Goal: Task Accomplishment & Management: Use online tool/utility

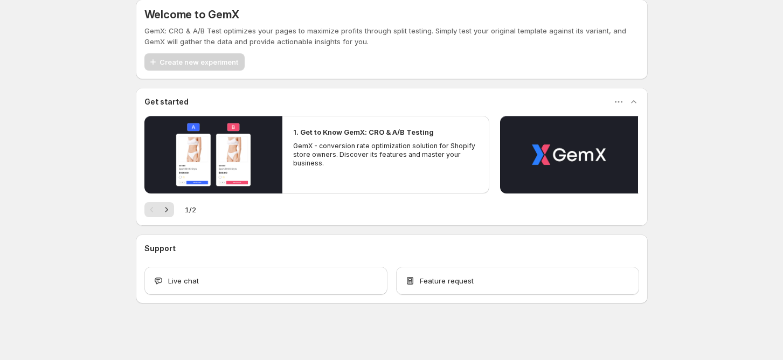
scroll to position [13, 0]
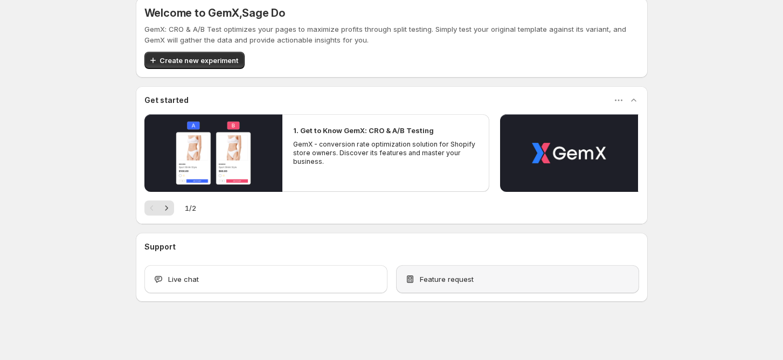
click at [463, 277] on span "Feature request" at bounding box center [447, 279] width 54 height 11
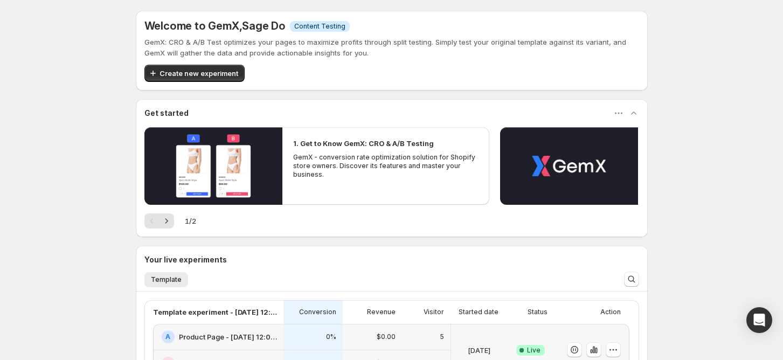
scroll to position [169, 0]
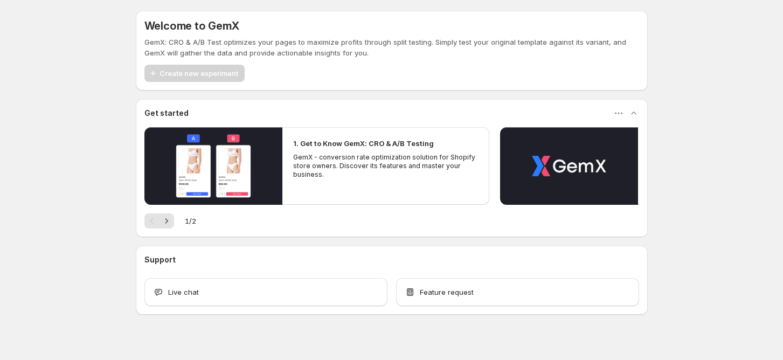
scroll to position [13, 0]
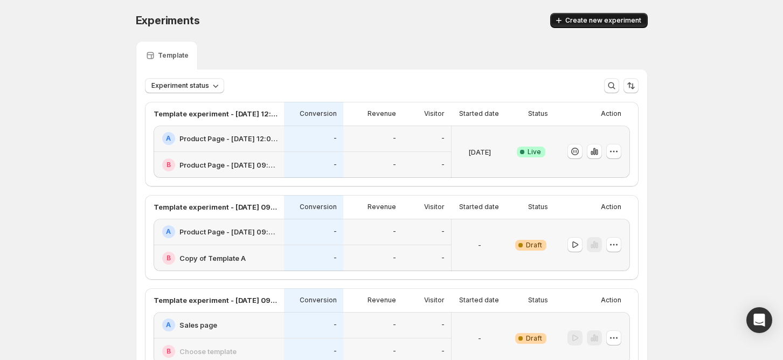
click at [616, 20] on span "Create new experiment" at bounding box center [603, 20] width 76 height 9
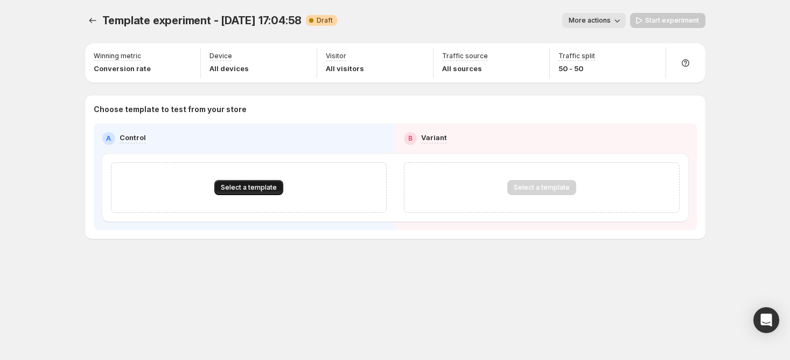
click at [228, 189] on span "Select a template" at bounding box center [249, 187] width 56 height 9
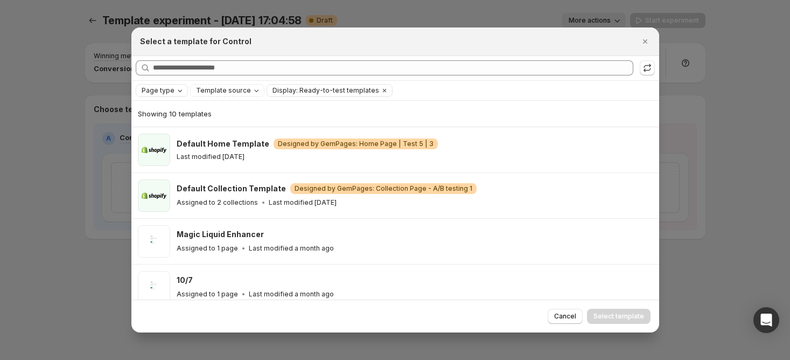
click at [177, 88] on icon "Page type" at bounding box center [180, 90] width 9 height 9
click at [177, 134] on span "Product page" at bounding box center [179, 136] width 46 height 9
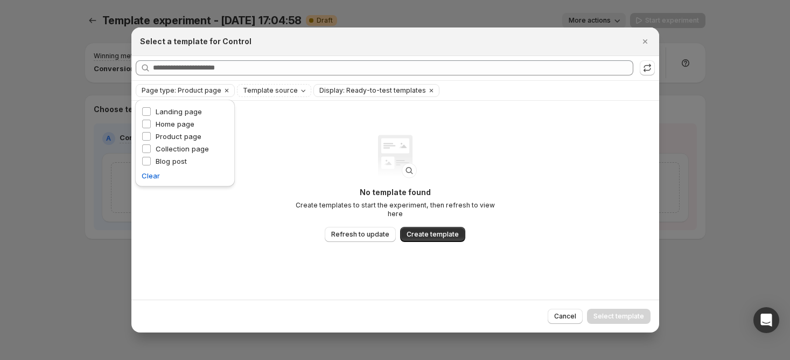
click at [329, 124] on div "No template found Create templates to start the experiment, then refresh to vie…" at bounding box center [395, 200] width 528 height 199
click at [654, 64] on button ":r4h:" at bounding box center [647, 67] width 15 height 15
click at [646, 45] on icon "Close" at bounding box center [645, 41] width 11 height 11
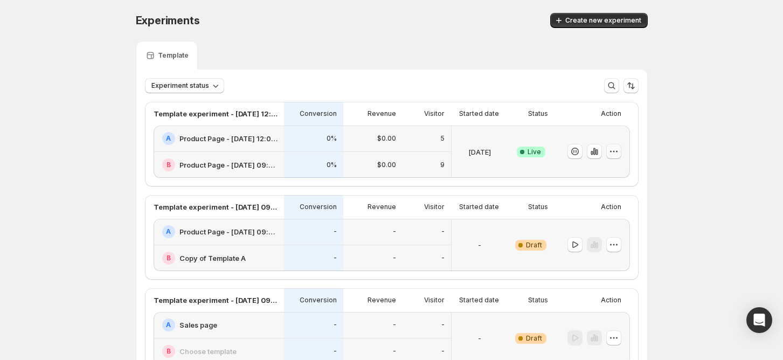
click at [621, 152] on button "button" at bounding box center [613, 151] width 15 height 15
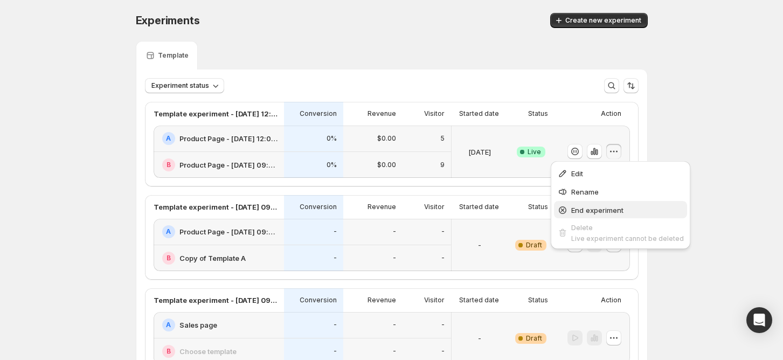
click at [615, 214] on span "End experiment" at bounding box center [627, 210] width 113 height 11
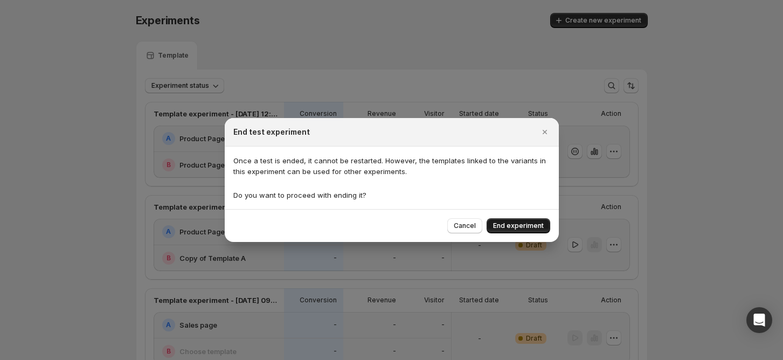
click at [500, 221] on button "End experiment" at bounding box center [518, 225] width 64 height 15
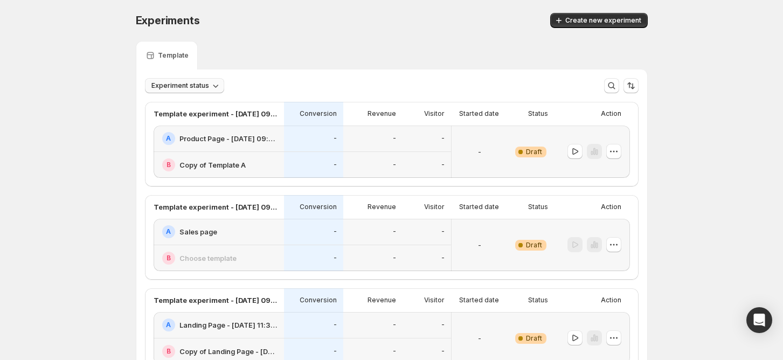
click at [205, 88] on span "Experiment status" at bounding box center [180, 85] width 58 height 9
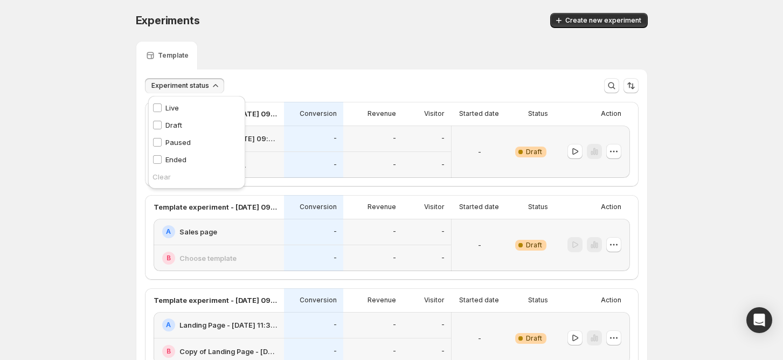
click at [302, 75] on div "Experiment status More views More views Create new view" at bounding box center [391, 81] width 511 height 24
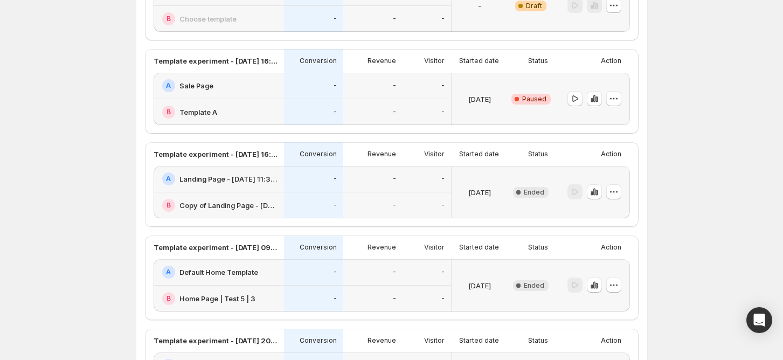
scroll to position [609, 0]
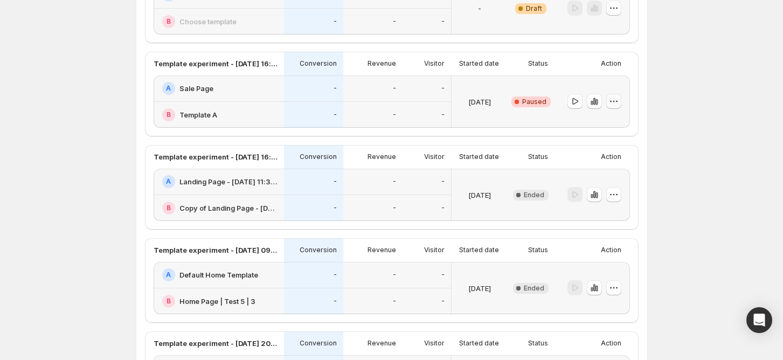
click at [617, 101] on icon "button" at bounding box center [617, 102] width 2 height 2
click at [588, 179] on icon "button" at bounding box center [589, 177] width 11 height 11
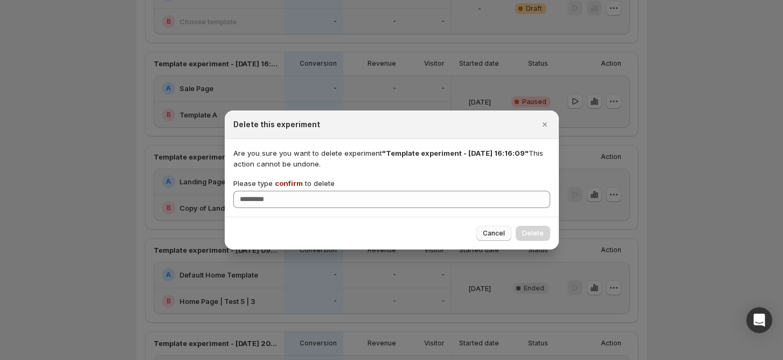
drag, startPoint x: 507, startPoint y: 227, endPoint x: 619, endPoint y: 124, distance: 152.1
click at [507, 227] on button "Cancel" at bounding box center [493, 233] width 35 height 15
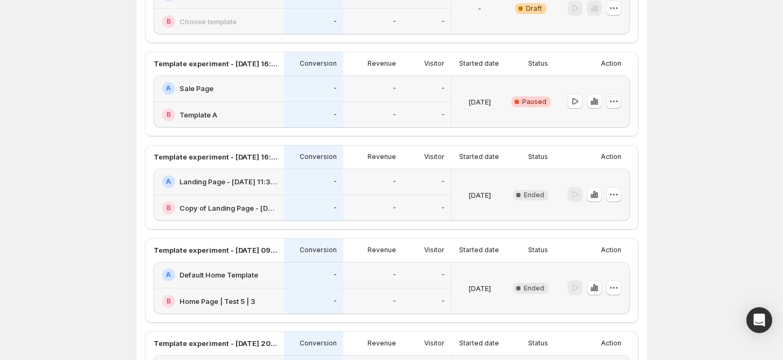
click at [621, 102] on button "button" at bounding box center [613, 101] width 15 height 15
click at [603, 164] on span "End experiment" at bounding box center [624, 159] width 52 height 11
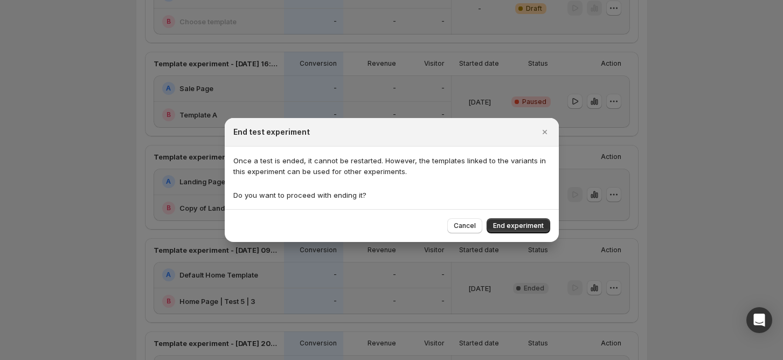
click at [518, 217] on div "Cancel End experiment" at bounding box center [392, 225] width 334 height 33
click at [518, 221] on button "End experiment" at bounding box center [518, 225] width 64 height 15
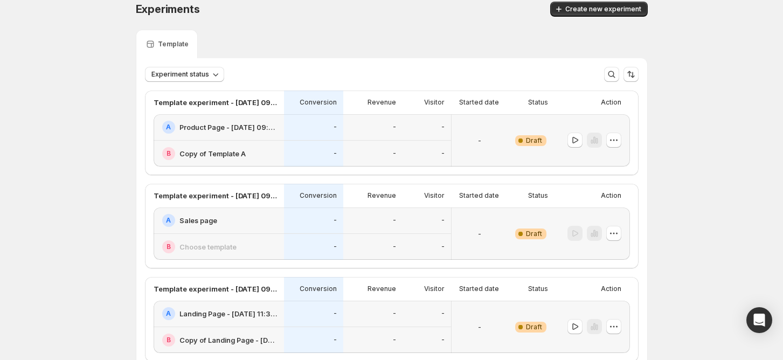
scroll to position [0, 0]
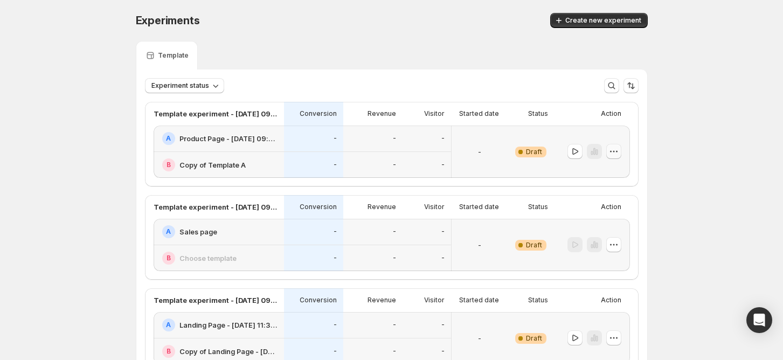
click at [619, 151] on icon "button" at bounding box center [613, 151] width 11 height 11
click at [603, 226] on span "Delete" at bounding box center [609, 228] width 22 height 9
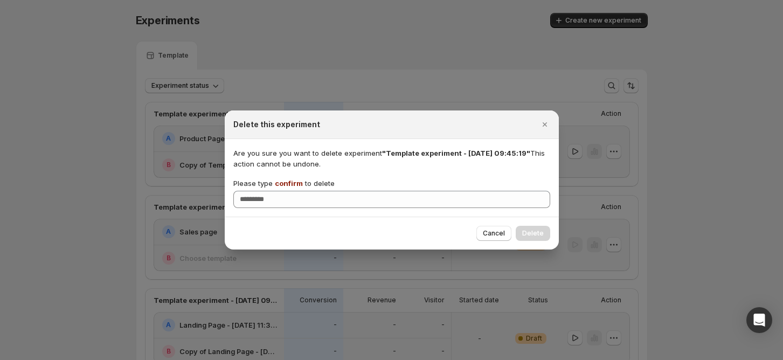
click at [295, 186] on span "confirm" at bounding box center [289, 183] width 28 height 9
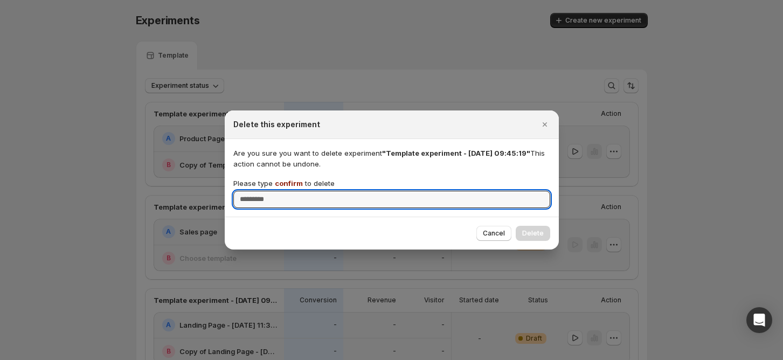
click at [295, 191] on input "Please type confirm to delete" at bounding box center [391, 199] width 317 height 17
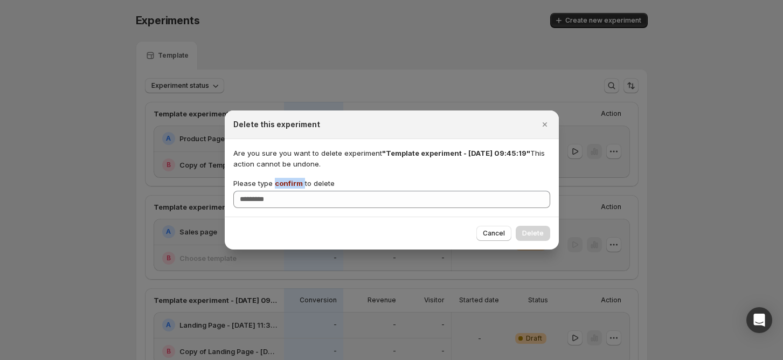
click at [295, 186] on span "confirm" at bounding box center [289, 183] width 28 height 9
click at [295, 191] on input "Please type confirm to delete" at bounding box center [391, 199] width 317 height 17
copy p "confirm"
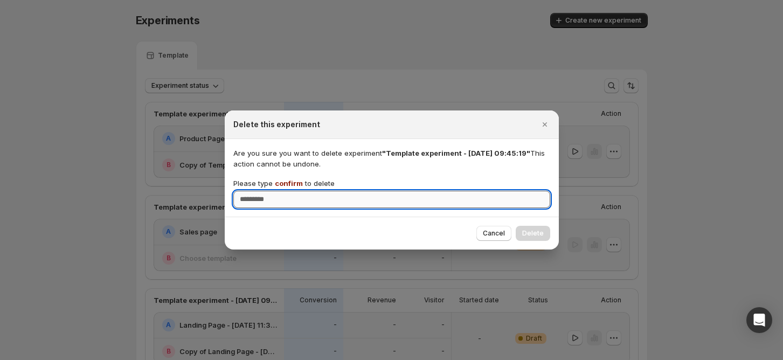
click at [295, 199] on input "Please type confirm to delete" at bounding box center [391, 199] width 317 height 17
paste input "*******"
type input "*******"
click at [541, 232] on span "Delete" at bounding box center [533, 233] width 22 height 9
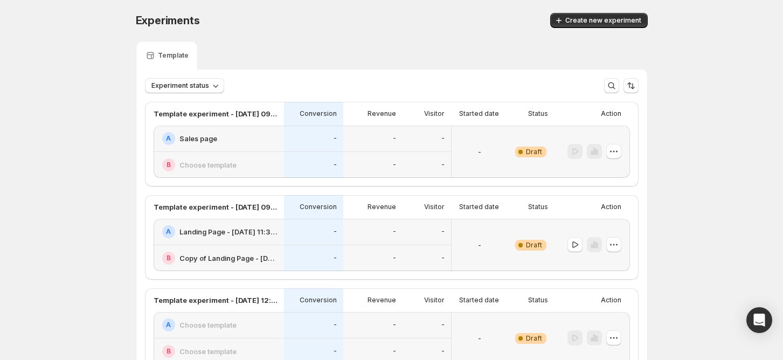
click at [593, 32] on div "Experiments. This page is ready Experiments Create new experiment" at bounding box center [392, 20] width 512 height 41
click at [595, 23] on span "Create new experiment" at bounding box center [603, 20] width 76 height 9
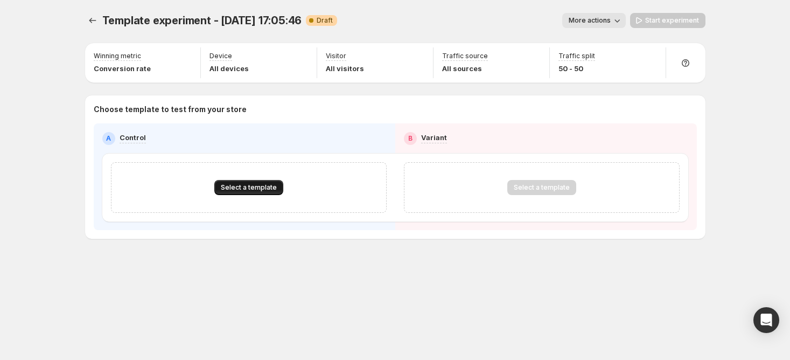
click at [253, 184] on span "Select a template" at bounding box center [249, 187] width 56 height 9
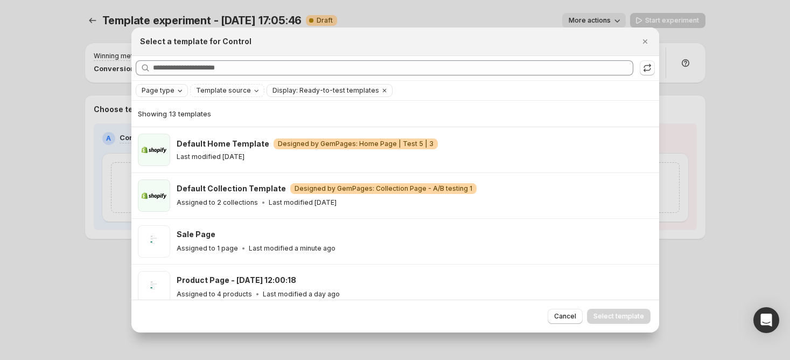
click at [165, 88] on span "Page type" at bounding box center [158, 90] width 33 height 9
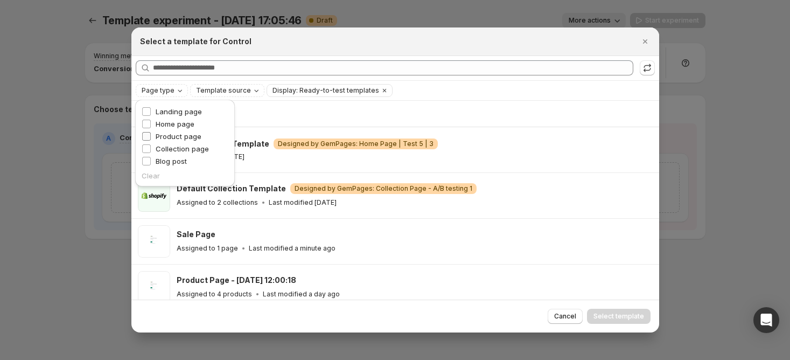
click at [175, 134] on span "Product page" at bounding box center [179, 136] width 46 height 9
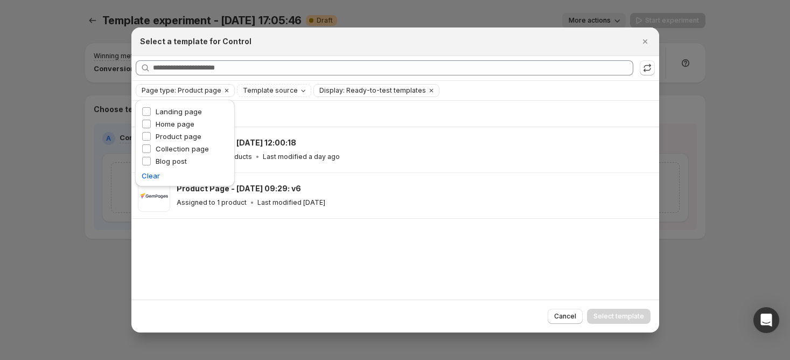
click at [342, 49] on div "Select a template for Control" at bounding box center [395, 41] width 528 height 29
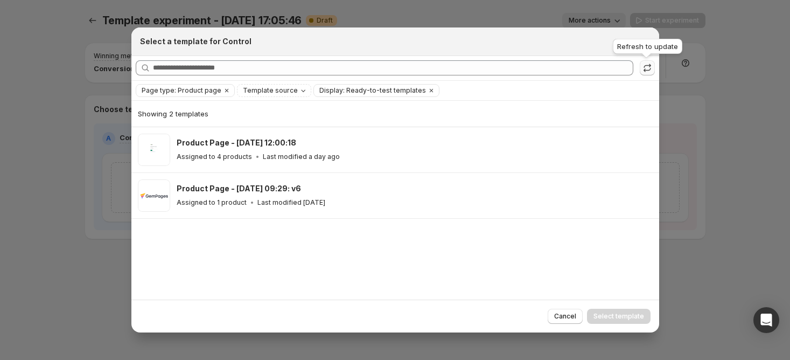
click at [642, 69] on icon ":r96:" at bounding box center [647, 67] width 11 height 11
click at [222, 88] on icon "Clear" at bounding box center [226, 90] width 9 height 9
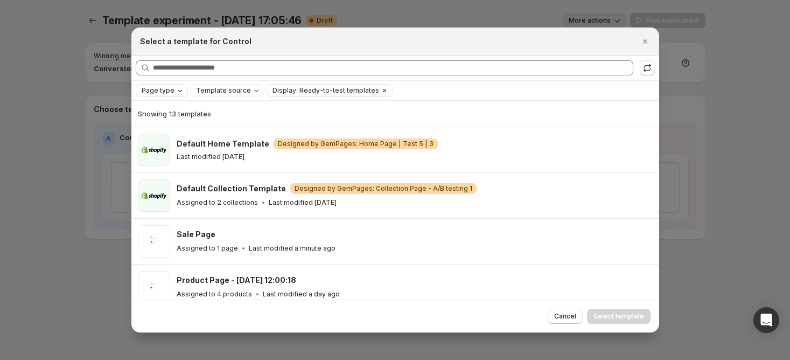
click at [366, 94] on span "Display: Ready-to-test templates" at bounding box center [326, 90] width 107 height 9
click at [341, 87] on span "Display: Ready-to-test templates" at bounding box center [326, 90] width 107 height 9
click at [170, 97] on div "Page type Template source Display: Ready-to-test templates Clear all" at bounding box center [395, 90] width 528 height 19
click at [171, 92] on span "Page type" at bounding box center [158, 90] width 33 height 9
click at [173, 131] on div "Home page" at bounding box center [185, 124] width 87 height 12
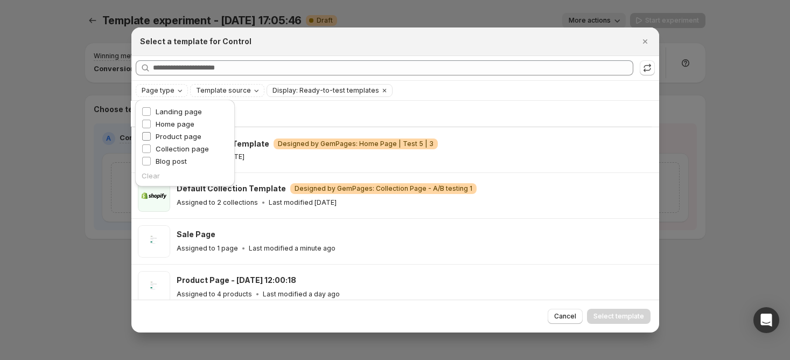
click at [163, 141] on span "Product page" at bounding box center [179, 136] width 46 height 11
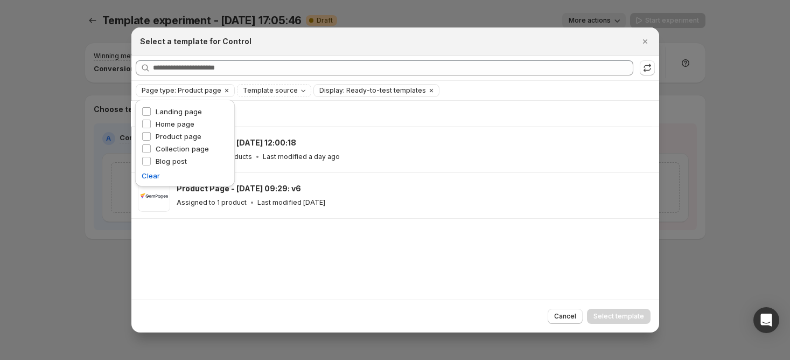
click at [144, 245] on div "Showing 2 templates Product Page - Sep 30, 12:00:18 Assigned to 4 products Last…" at bounding box center [395, 200] width 528 height 199
drag, startPoint x: 643, startPoint y: 31, endPoint x: 643, endPoint y: 38, distance: 7.0
click at [643, 38] on div "Select a template for Control" at bounding box center [395, 41] width 528 height 29
click at [644, 39] on icon "Close" at bounding box center [645, 41] width 11 height 11
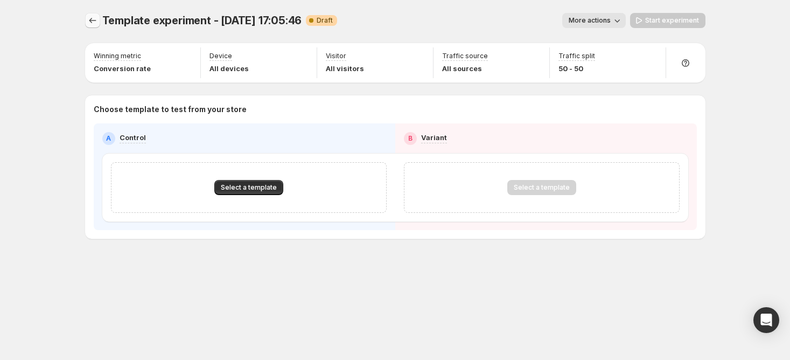
click at [95, 24] on icon "Experiments" at bounding box center [92, 20] width 11 height 11
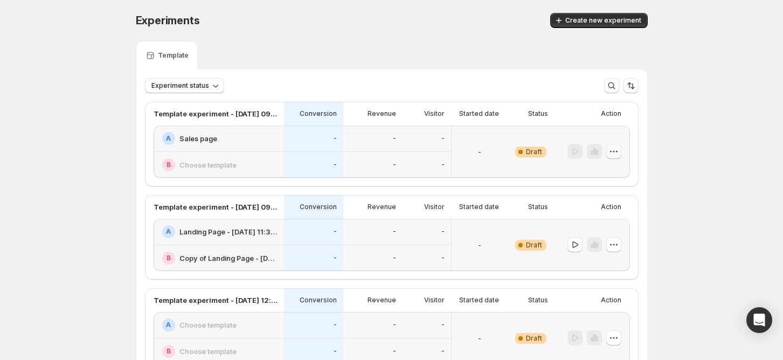
click at [616, 148] on icon "button" at bounding box center [613, 151] width 11 height 11
click at [599, 231] on span "Delete" at bounding box center [609, 228] width 22 height 9
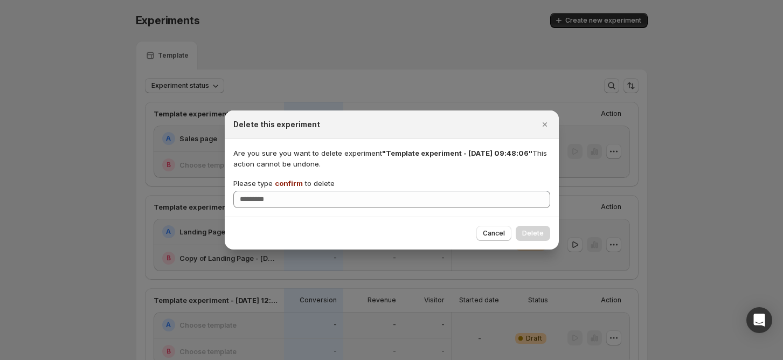
click at [286, 179] on span "confirm" at bounding box center [289, 183] width 28 height 9
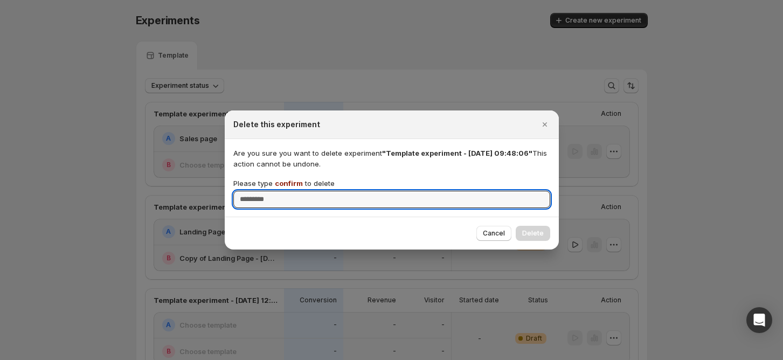
click at [286, 191] on input "Please type confirm to delete" at bounding box center [391, 199] width 317 height 17
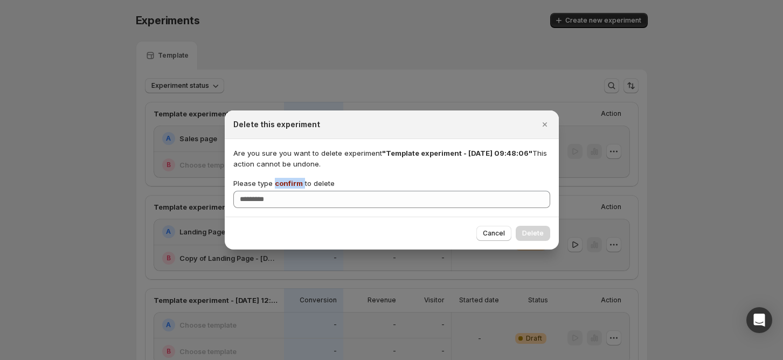
click at [286, 179] on span "confirm" at bounding box center [289, 183] width 28 height 9
click at [286, 191] on input "Please type confirm to delete" at bounding box center [391, 199] width 317 height 17
copy p "confirm"
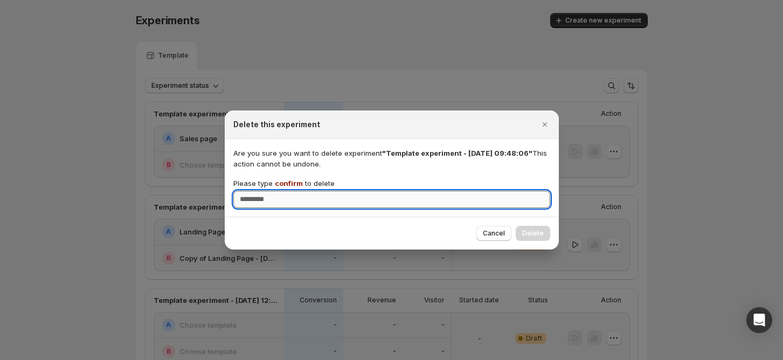
click at [289, 200] on input "Please type confirm to delete" at bounding box center [391, 199] width 317 height 17
paste input "*******"
type input "*******"
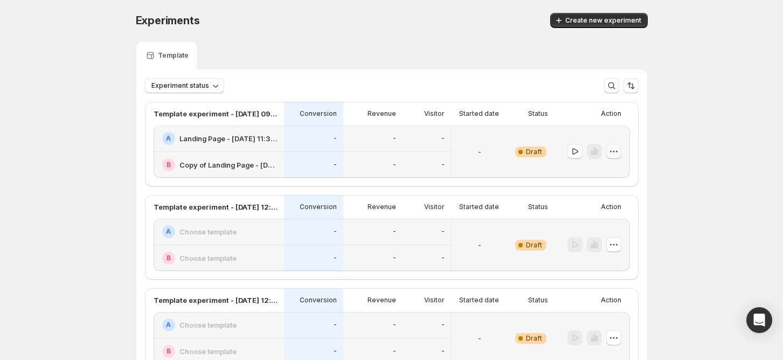
click at [620, 157] on button "button" at bounding box center [613, 151] width 15 height 15
click at [611, 231] on span "Delete" at bounding box center [609, 228] width 22 height 9
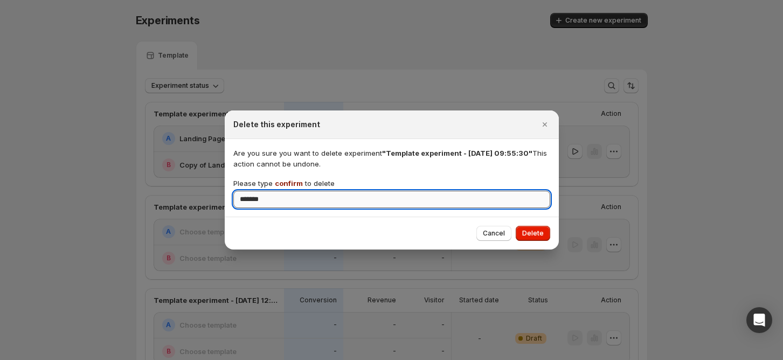
type input "*******"
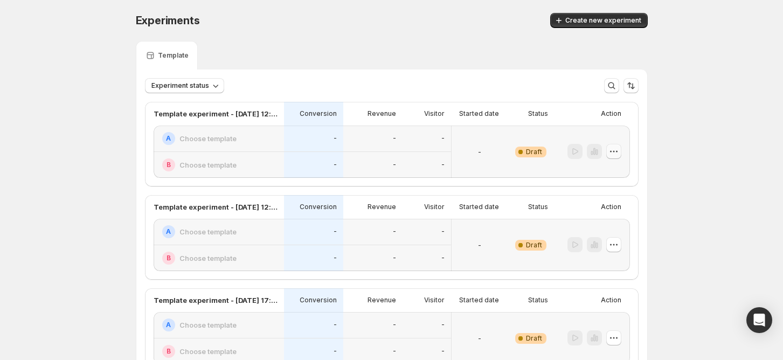
click at [614, 146] on icon "button" at bounding box center [613, 151] width 11 height 11
click at [596, 229] on div "Delete" at bounding box center [617, 228] width 66 height 11
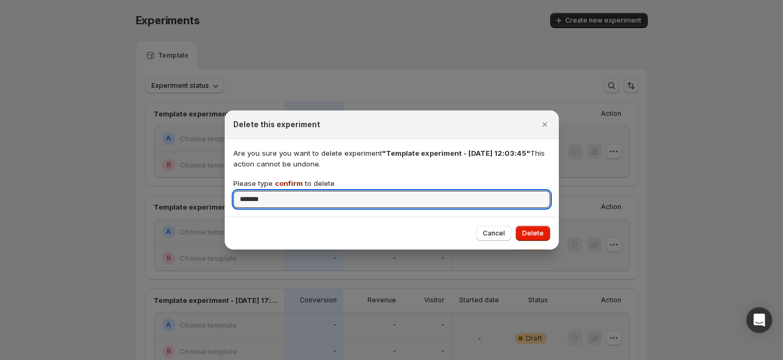
type input "*******"
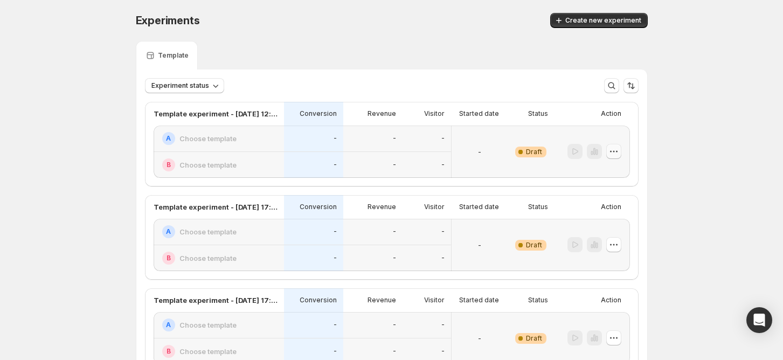
click at [614, 155] on icon "button" at bounding box center [613, 151] width 11 height 11
click at [609, 222] on button "Delete" at bounding box center [617, 227] width 73 height 17
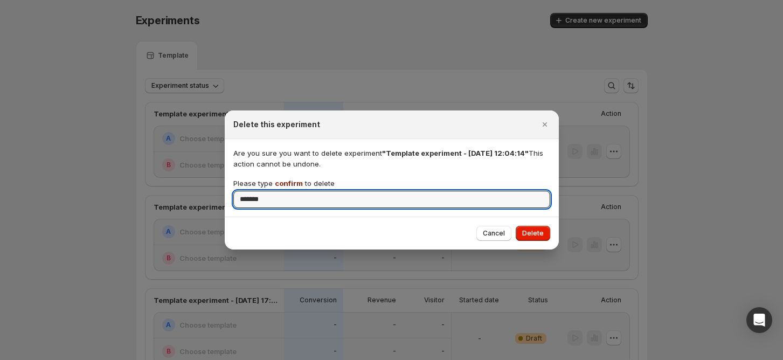
type input "*******"
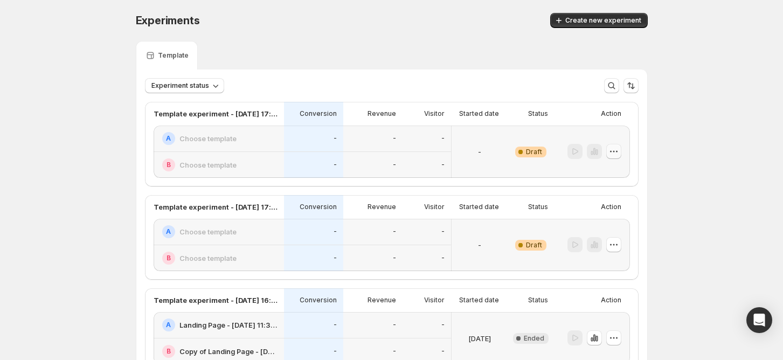
click at [621, 154] on button "button" at bounding box center [613, 151] width 15 height 15
click at [612, 229] on span "Delete" at bounding box center [609, 228] width 22 height 9
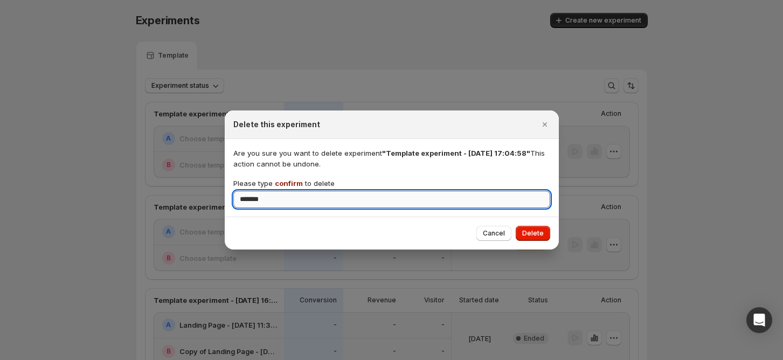
type input "*******"
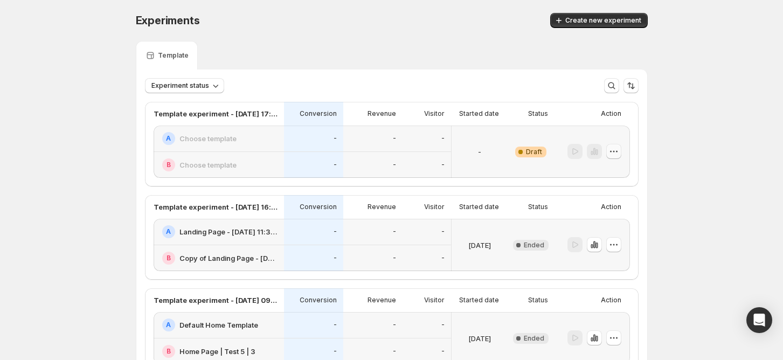
click at [615, 154] on icon "button" at bounding box center [613, 151] width 11 height 11
click at [597, 232] on div "Delete" at bounding box center [617, 228] width 66 height 11
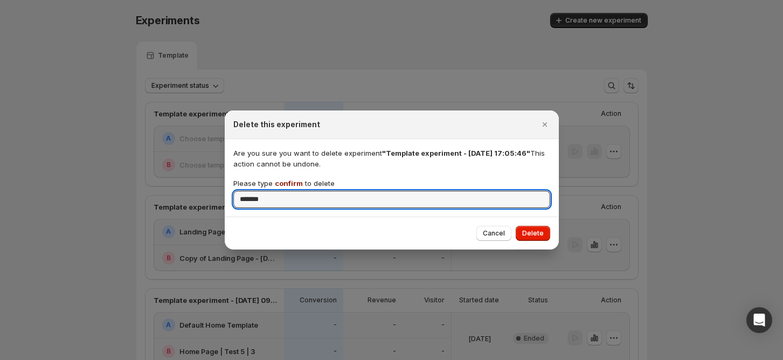
type input "*******"
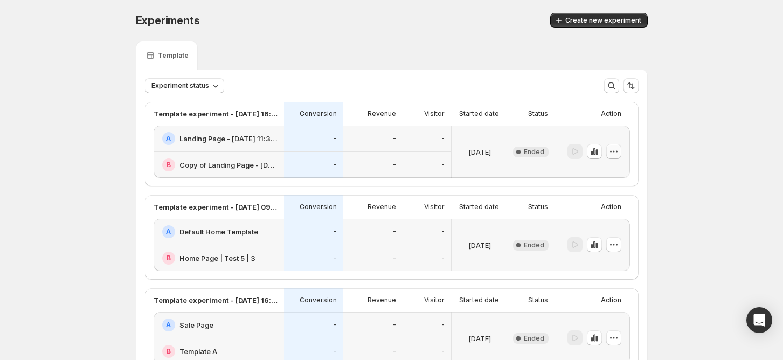
click at [618, 156] on icon "button" at bounding box center [613, 151] width 11 height 11
click at [590, 232] on icon "button" at bounding box center [589, 228] width 11 height 11
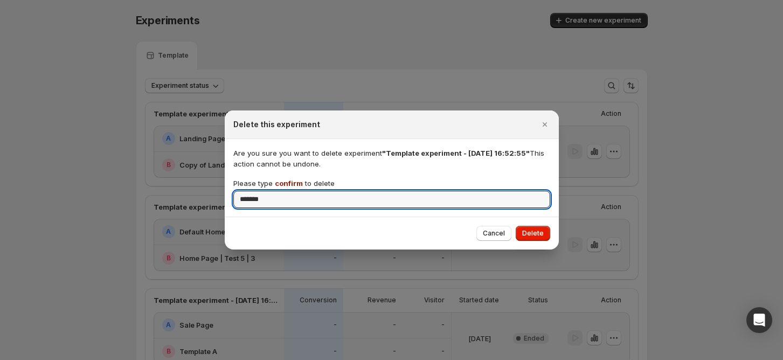
type input "*******"
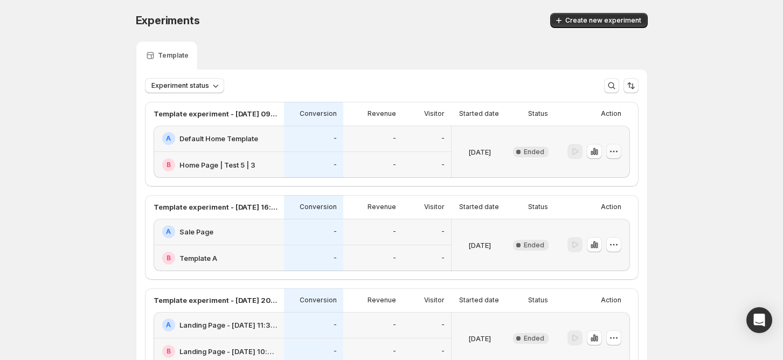
click at [615, 155] on icon "button" at bounding box center [613, 151] width 11 height 11
click at [608, 229] on span "Delete" at bounding box center [609, 228] width 22 height 9
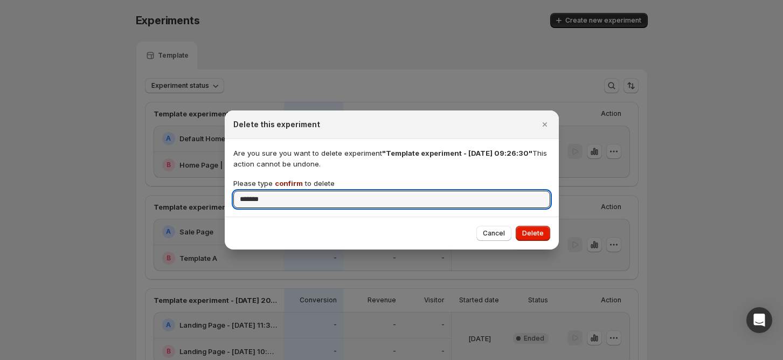
type input "*******"
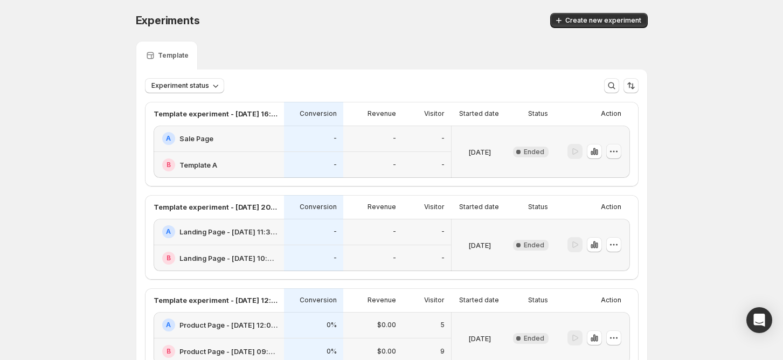
click at [621, 149] on button "button" at bounding box center [613, 151] width 15 height 15
click at [620, 226] on span "Delete" at bounding box center [624, 228] width 52 height 11
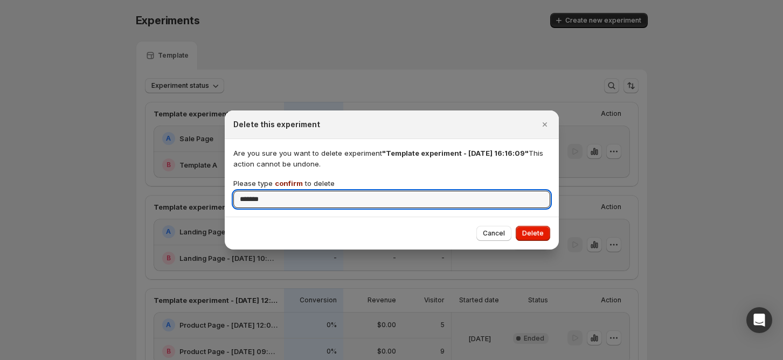
type input "*******"
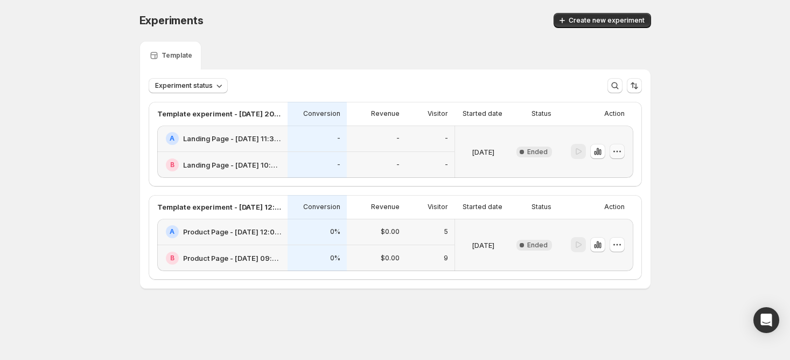
click at [616, 151] on icon "button" at bounding box center [617, 152] width 2 height 2
click at [608, 226] on span "Delete" at bounding box center [609, 228] width 22 height 9
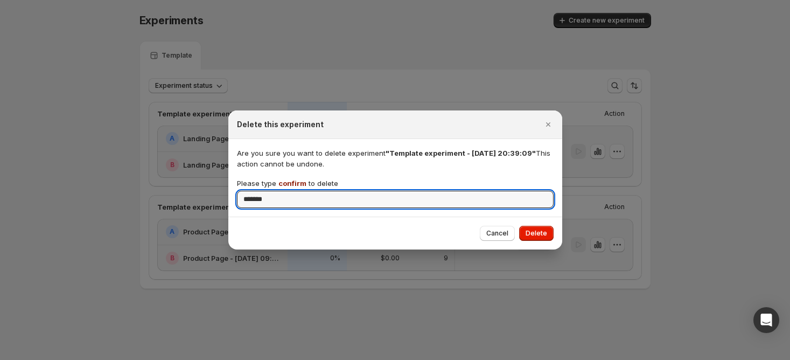
type input "*******"
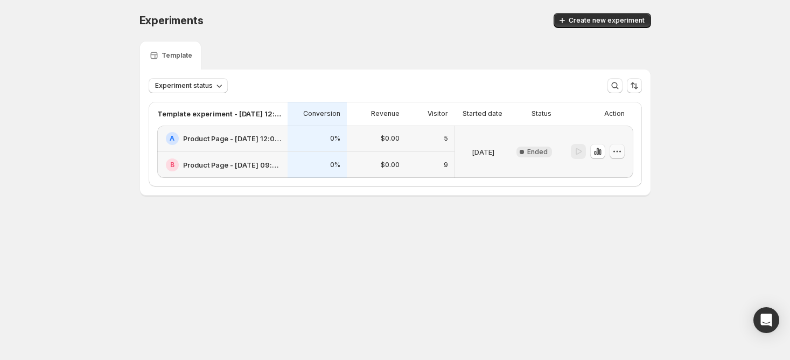
click at [616, 154] on icon "button" at bounding box center [617, 151] width 11 height 11
click at [616, 224] on span "Delete" at bounding box center [609, 228] width 22 height 9
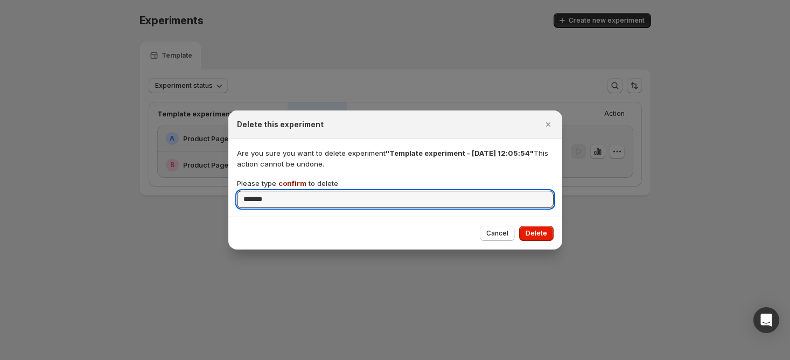
type input "*******"
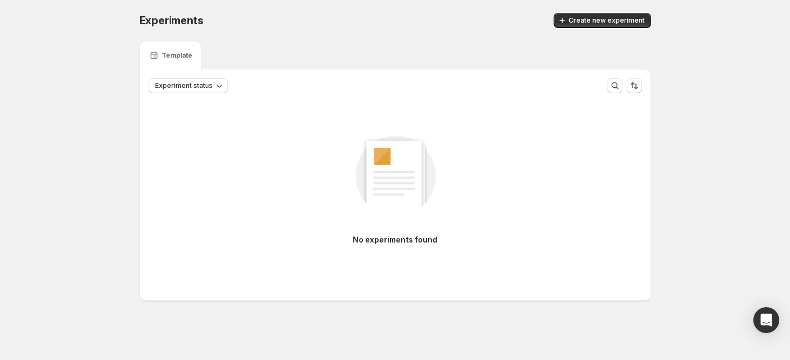
click at [598, 29] on div "Experiments. This page is ready Experiments Create new experiment" at bounding box center [396, 20] width 512 height 41
click at [598, 19] on span "Create new experiment" at bounding box center [607, 20] width 76 height 9
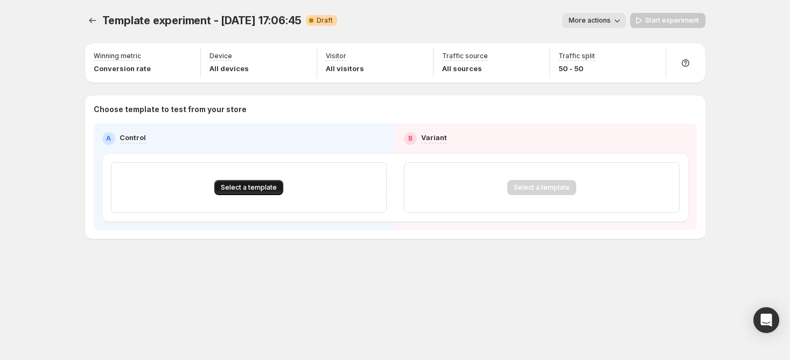
click at [266, 186] on span "Select a template" at bounding box center [249, 187] width 56 height 9
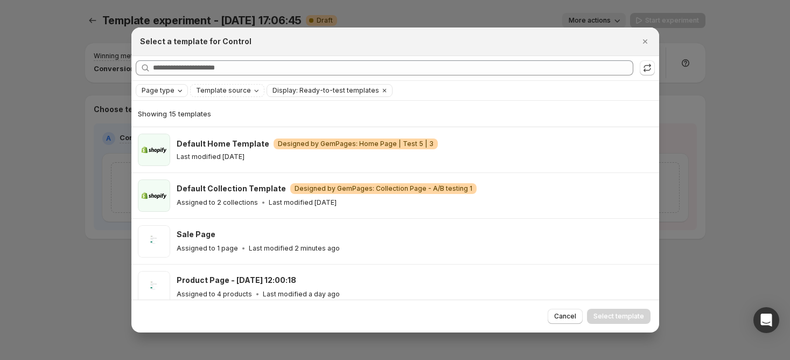
click at [168, 94] on span "Page type" at bounding box center [158, 90] width 33 height 9
click at [176, 134] on span "Product page" at bounding box center [179, 136] width 46 height 9
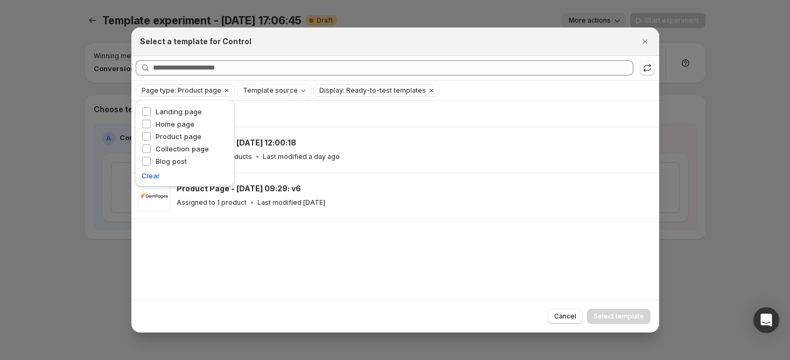
click at [318, 256] on div "Showing 2 templates Product Page - Sep 30, 12:00:18 Assigned to 4 products Last…" at bounding box center [395, 200] width 528 height 199
click at [645, 74] on button ":ret:" at bounding box center [647, 67] width 15 height 15
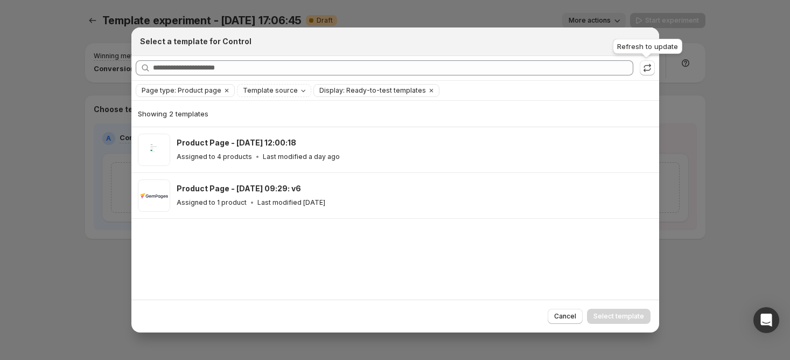
click at [646, 70] on icon ":ret:" at bounding box center [647, 67] width 11 height 11
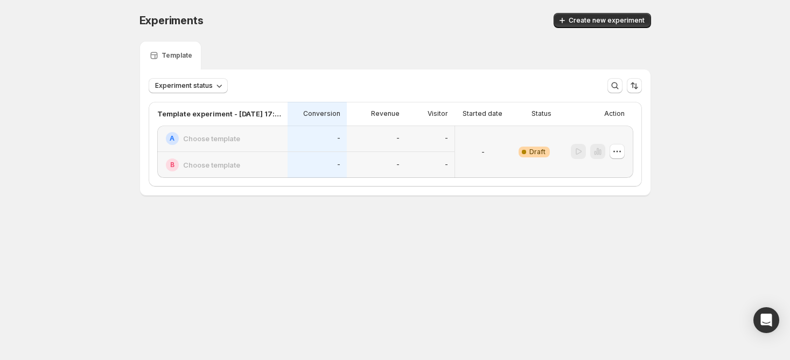
click at [373, 140] on div "-" at bounding box center [376, 138] width 46 height 13
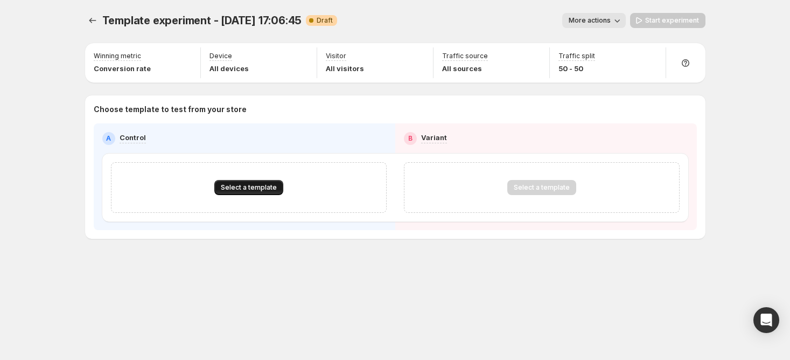
click at [232, 183] on button "Select a template" at bounding box center [248, 187] width 69 height 15
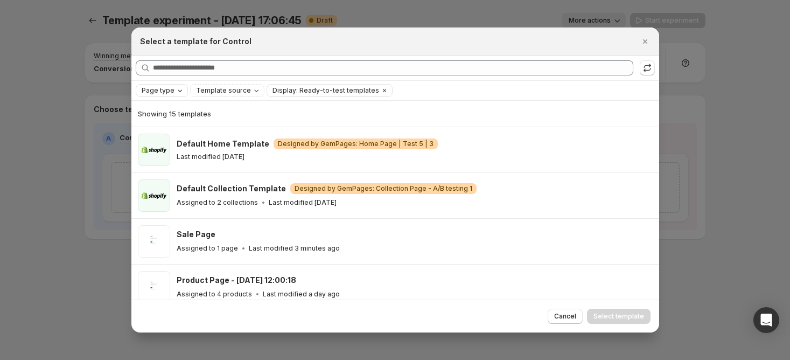
click at [177, 89] on icon "Page type" at bounding box center [180, 90] width 9 height 9
click at [169, 132] on span "Product page" at bounding box center [179, 136] width 46 height 9
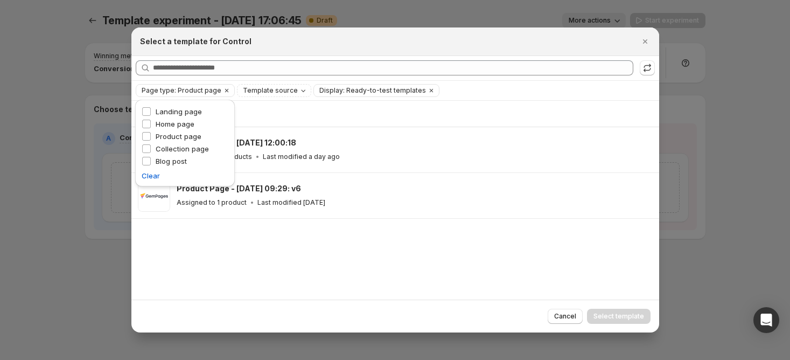
click at [406, 252] on div "Showing 2 templates Product Page - Sep 30, 12:00:18 Assigned to 4 products Last…" at bounding box center [395, 200] width 528 height 199
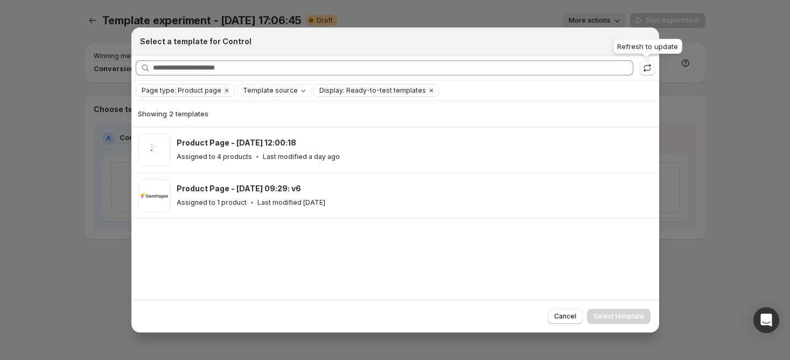
click at [640, 74] on span ":r11:" at bounding box center [647, 68] width 15 height 16
click at [648, 69] on icon ":r11:" at bounding box center [647, 67] width 11 height 11
click at [427, 90] on icon "Clear" at bounding box center [431, 90] width 9 height 9
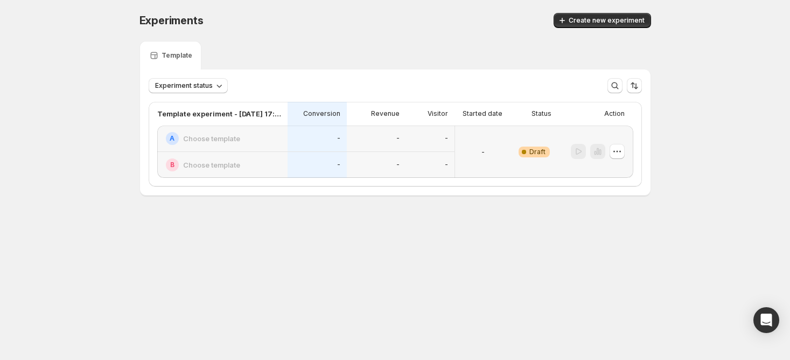
click at [295, 145] on div "-" at bounding box center [317, 138] width 59 height 26
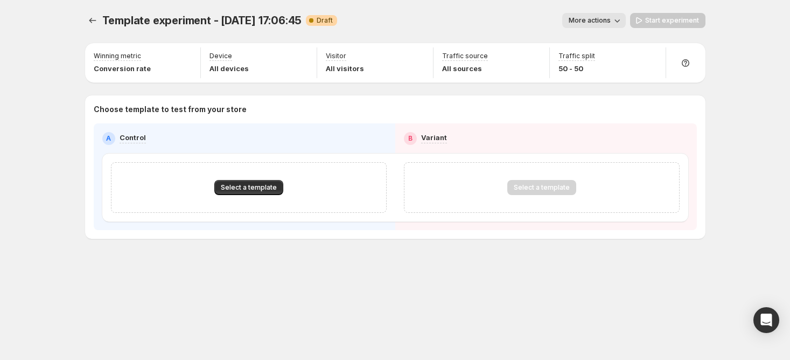
click at [254, 197] on div "Select a template" at bounding box center [249, 187] width 276 height 51
click at [252, 194] on button "Select a template" at bounding box center [248, 187] width 69 height 15
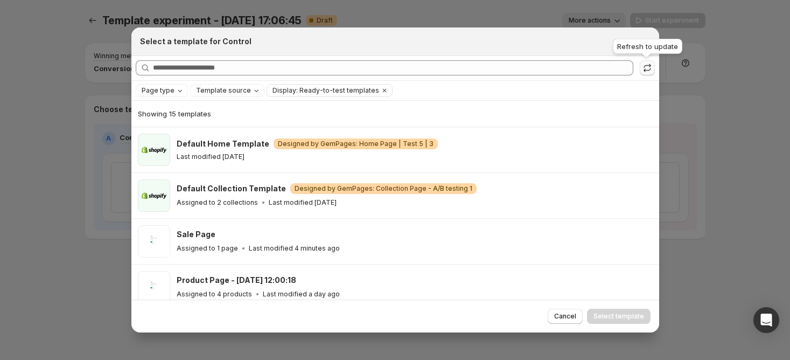
click at [642, 65] on icon ":r1b:" at bounding box center [647, 67] width 11 height 11
click at [172, 89] on span "Page type" at bounding box center [158, 90] width 33 height 9
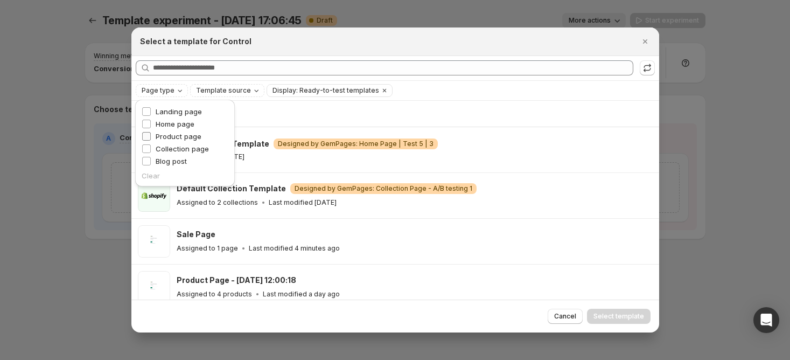
click at [176, 133] on span "Product page" at bounding box center [179, 136] width 46 height 9
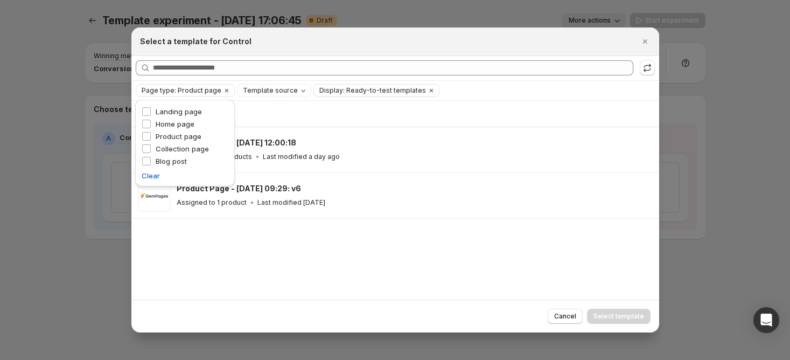
click at [404, 50] on div "Select a template for Control" at bounding box center [395, 41] width 528 height 29
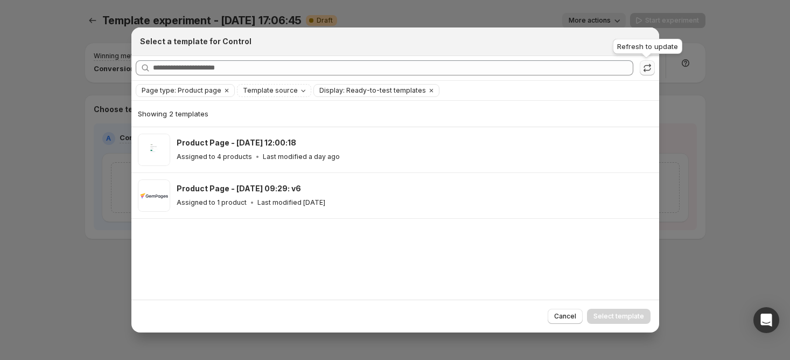
click at [647, 70] on icon ":r1b:" at bounding box center [647, 67] width 11 height 11
click at [650, 71] on icon ":r1b:" at bounding box center [647, 67] width 11 height 11
click at [225, 90] on icon "Clear" at bounding box center [226, 90] width 3 height 3
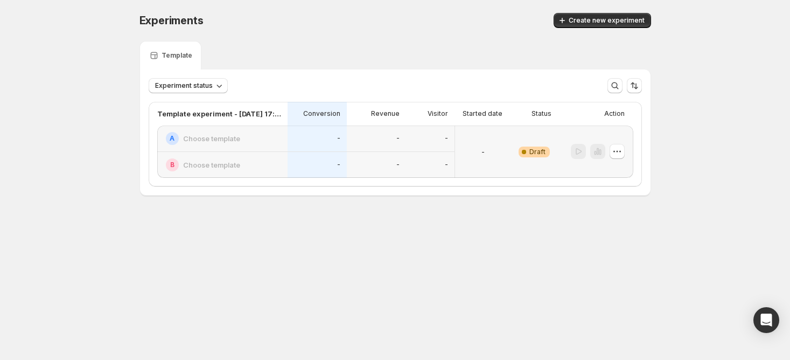
click at [227, 152] on div "B Choose template" at bounding box center [222, 165] width 130 height 26
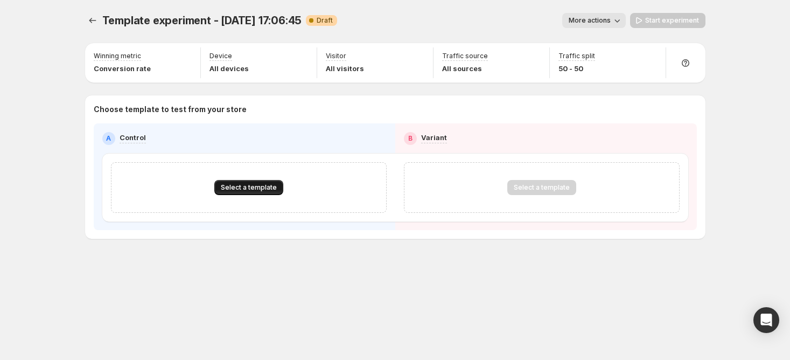
click at [257, 183] on button "Select a template" at bounding box center [248, 187] width 69 height 15
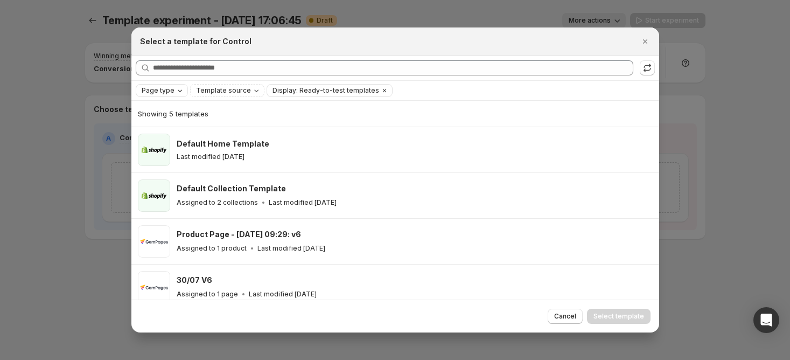
click at [164, 87] on span "Page type" at bounding box center [158, 90] width 33 height 9
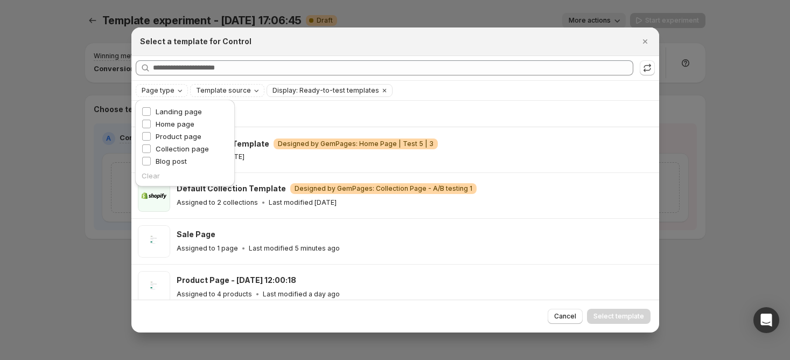
click at [480, 44] on div "Select a template for Control" at bounding box center [385, 41] width 491 height 11
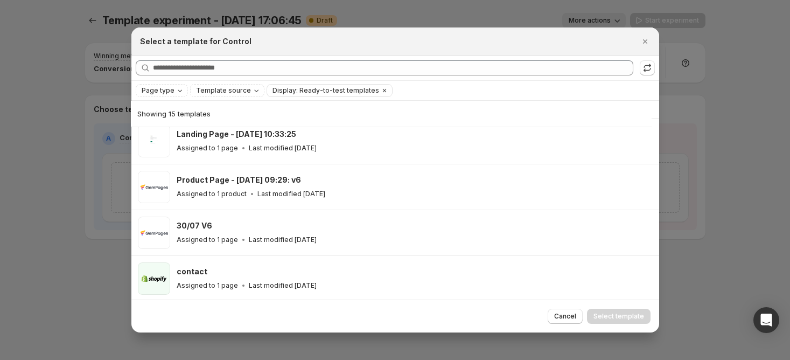
scroll to position [513, 0]
click at [170, 94] on span "Page type" at bounding box center [158, 90] width 33 height 9
click at [380, 89] on icon "Clear" at bounding box center [384, 90] width 9 height 9
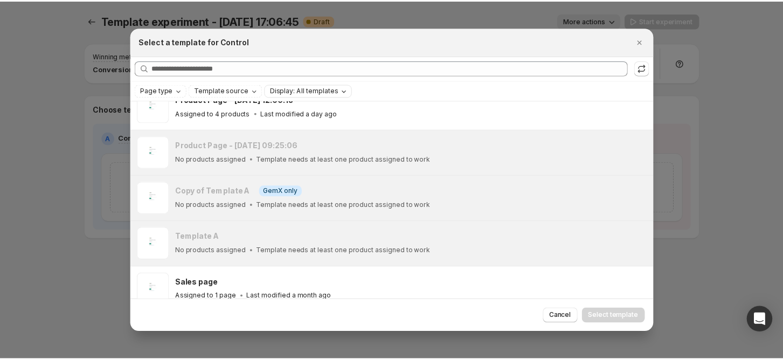
scroll to position [0, 0]
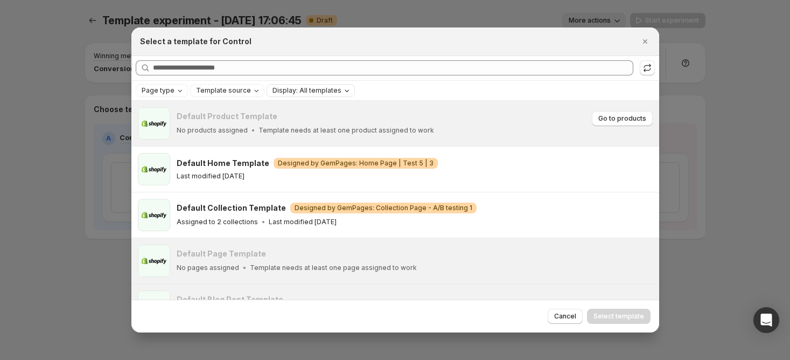
click at [296, 127] on p "Template needs at least one product assigned to work" at bounding box center [347, 130] width 176 height 9
drag, startPoint x: 360, startPoint y: 128, endPoint x: 641, endPoint y: 52, distance: 291.1
click at [359, 128] on p "Template needs at least one product assigned to work" at bounding box center [347, 130] width 176 height 9
drag, startPoint x: 638, startPoint y: 75, endPoint x: 642, endPoint y: 68, distance: 8.4
click at [638, 75] on div "Searching all templates" at bounding box center [395, 68] width 519 height 16
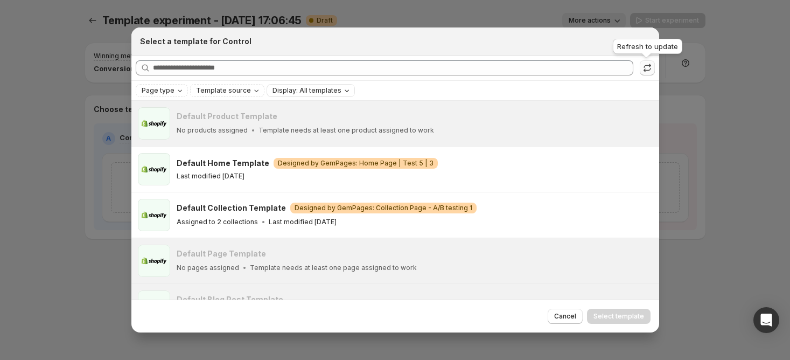
click at [642, 67] on icon ":r15:" at bounding box center [647, 67] width 11 height 11
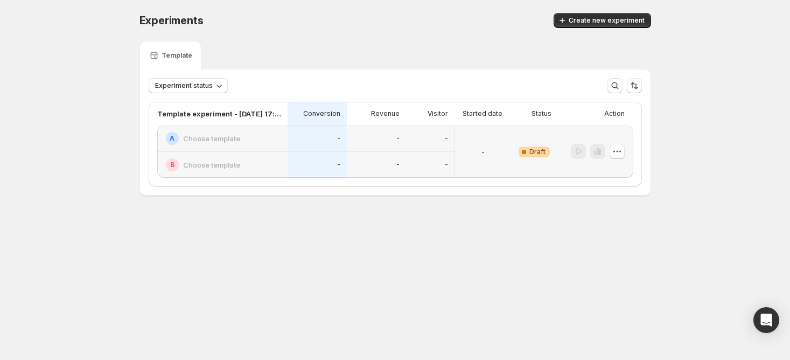
click at [314, 138] on div "-" at bounding box center [317, 138] width 46 height 13
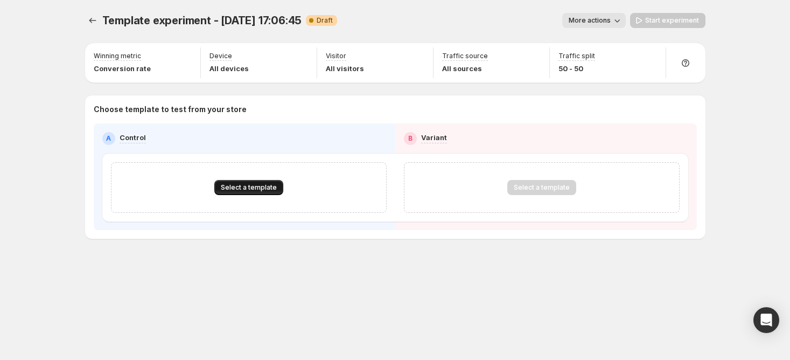
click at [259, 184] on span "Select a template" at bounding box center [249, 187] width 56 height 9
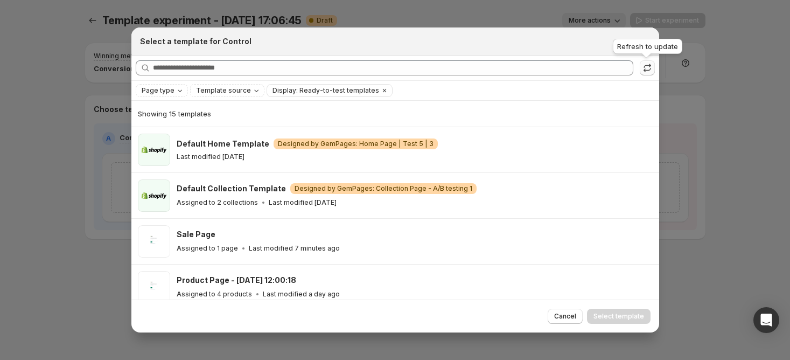
click at [645, 64] on icon ":r11:" at bounding box center [647, 67] width 11 height 11
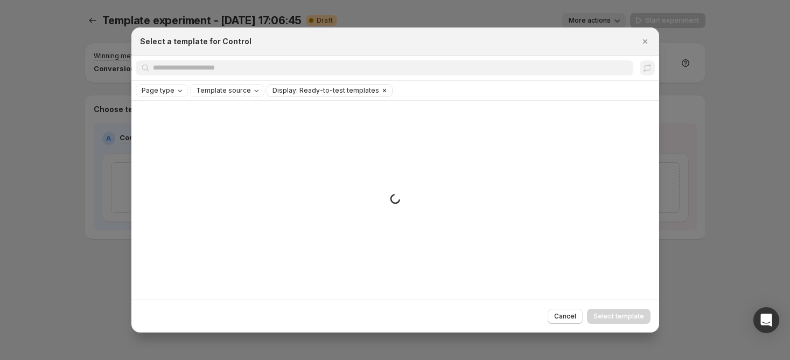
click at [380, 93] on icon "Clear" at bounding box center [384, 90] width 9 height 9
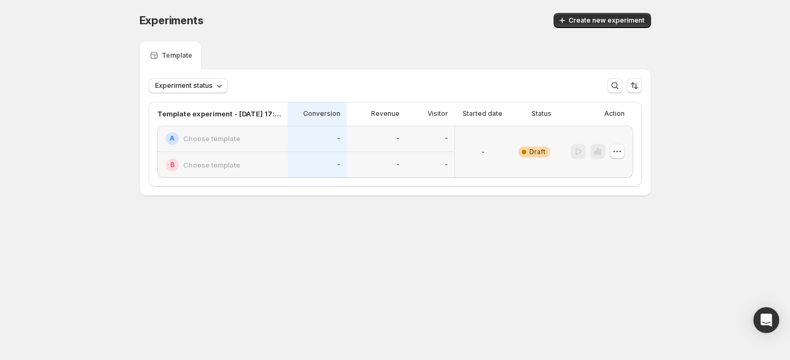
click at [369, 148] on div "-" at bounding box center [376, 138] width 59 height 26
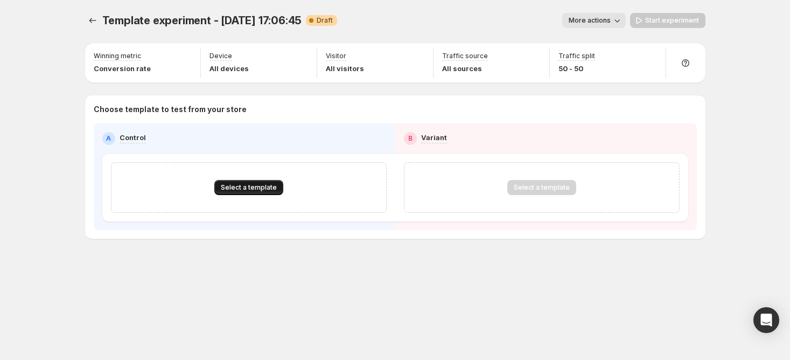
click at [239, 187] on span "Select a template" at bounding box center [249, 187] width 56 height 9
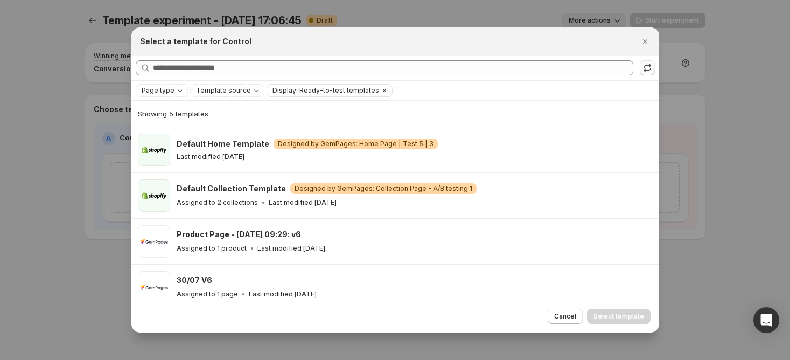
click at [649, 71] on icon ":r11:" at bounding box center [647, 67] width 11 height 11
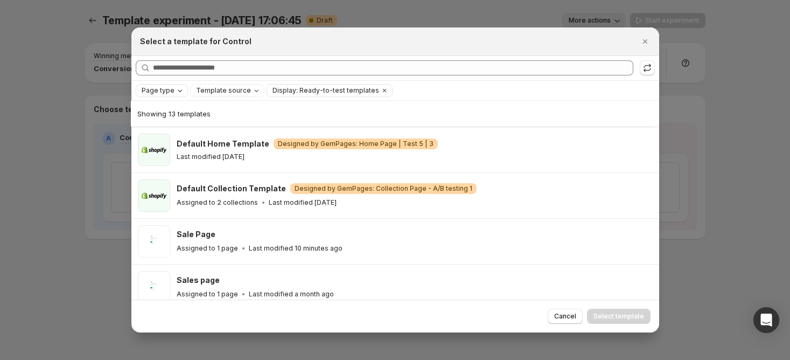
click at [177, 93] on icon "Page type" at bounding box center [180, 90] width 9 height 9
click at [186, 137] on span "Product page" at bounding box center [179, 136] width 46 height 9
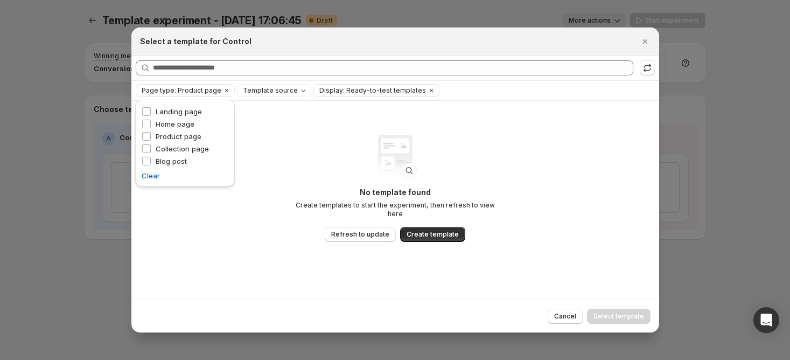
click at [365, 57] on div "Searching all templates" at bounding box center [395, 68] width 528 height 24
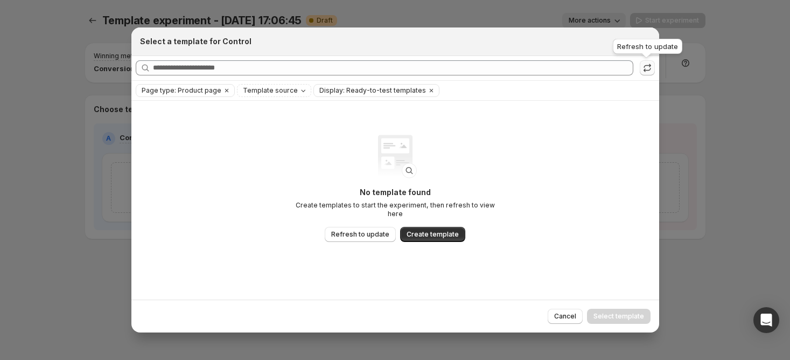
click at [645, 67] on icon ":r11:" at bounding box center [647, 67] width 11 height 11
click at [646, 68] on icon ":r11:" at bounding box center [647, 67] width 11 height 11
click at [380, 231] on span "Refresh to update" at bounding box center [360, 234] width 58 height 9
click at [358, 231] on span "Refresh to update" at bounding box center [360, 234] width 58 height 9
click at [648, 67] on icon ":r11:" at bounding box center [647, 67] width 11 height 11
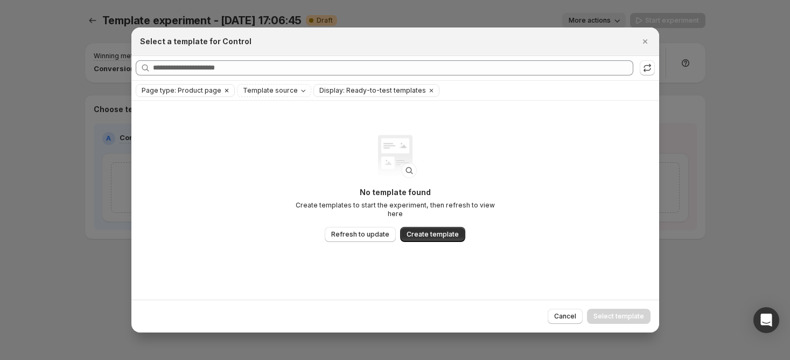
click at [224, 93] on icon "Clear" at bounding box center [226, 90] width 9 height 9
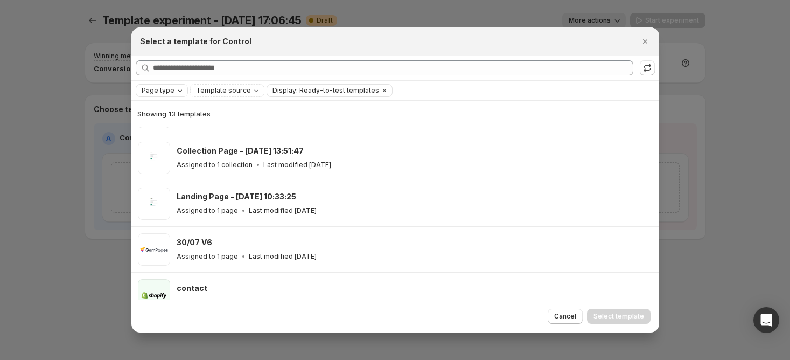
scroll to position [422, 0]
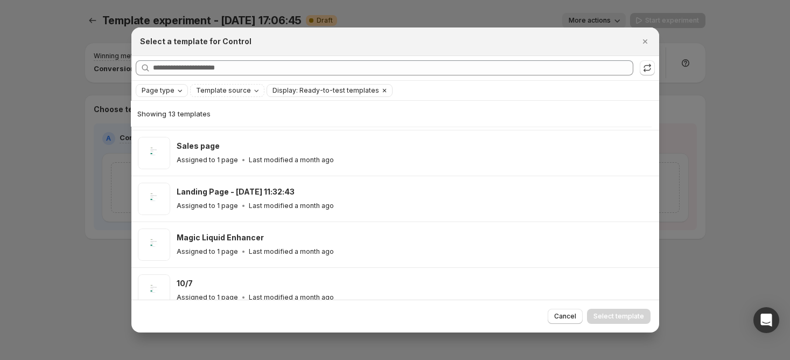
click at [382, 92] on icon "Clear" at bounding box center [383, 90] width 3 height 3
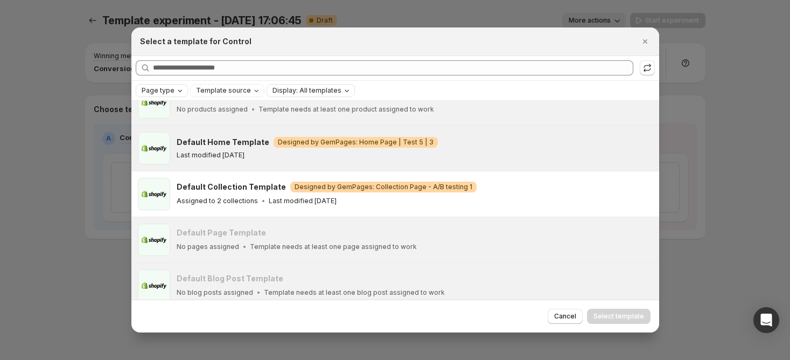
scroll to position [0, 0]
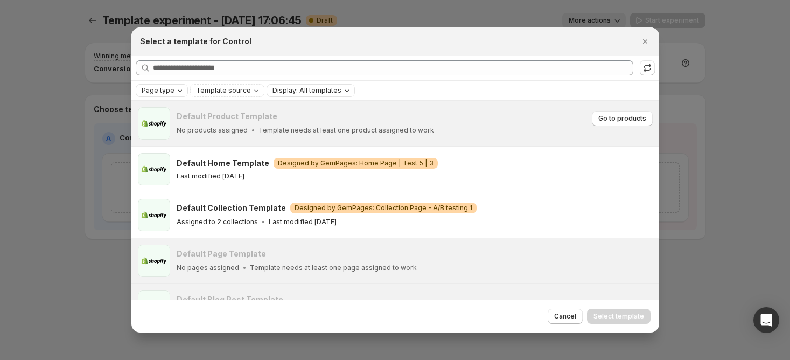
click at [274, 127] on p "Template needs at least one product assigned to work" at bounding box center [347, 130] width 176 height 9
click at [376, 128] on p "Template needs at least one product assigned to work" at bounding box center [347, 130] width 176 height 9
drag, startPoint x: 376, startPoint y: 128, endPoint x: 385, endPoint y: 127, distance: 8.6
click at [376, 128] on p "Template needs at least one product assigned to work" at bounding box center [347, 130] width 176 height 9
click at [423, 125] on div "No products assigned Template needs at least one product assigned to work" at bounding box center [383, 130] width 412 height 11
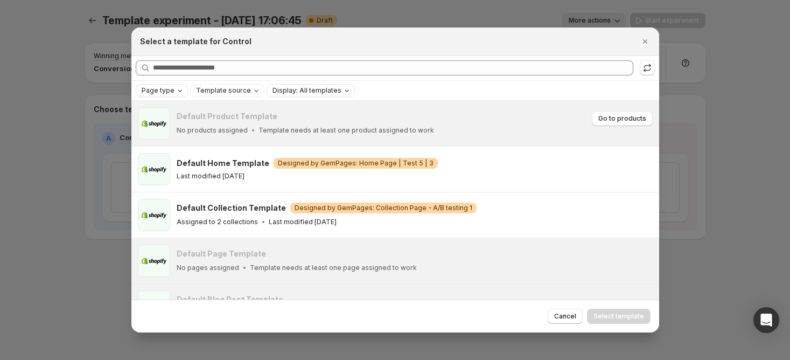
click at [428, 124] on div "Default Product Template No products assigned Template needs at least one produ…" at bounding box center [383, 123] width 412 height 25
click at [618, 122] on span "Go to products" at bounding box center [622, 118] width 48 height 9
click at [651, 68] on icon ":r11:" at bounding box center [647, 67] width 11 height 11
click at [642, 65] on icon ":r11:" at bounding box center [647, 67] width 11 height 11
click at [646, 45] on icon "Close" at bounding box center [645, 41] width 11 height 11
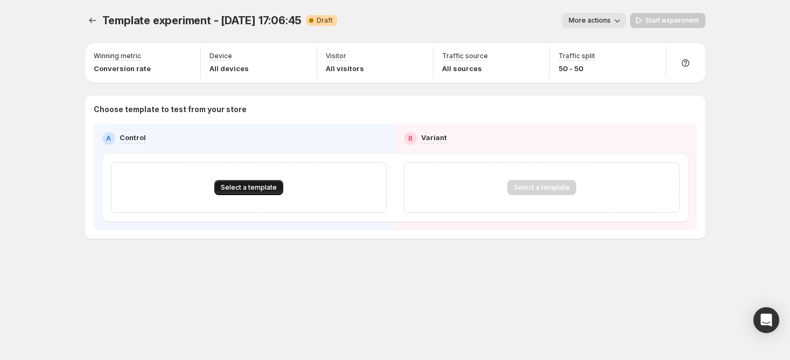
click at [270, 192] on button "Select a template" at bounding box center [248, 187] width 69 height 15
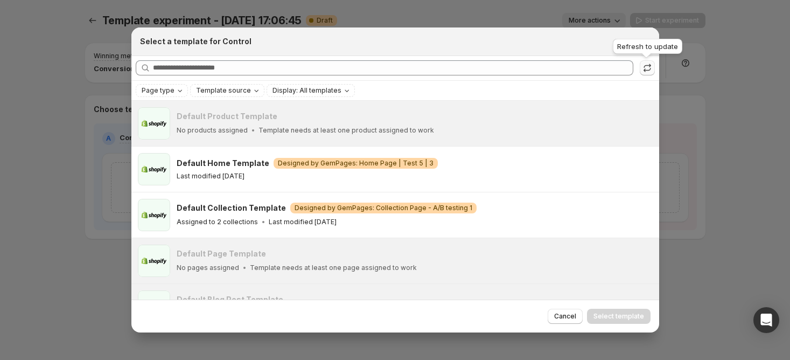
click at [642, 71] on icon ":r11:" at bounding box center [647, 67] width 11 height 11
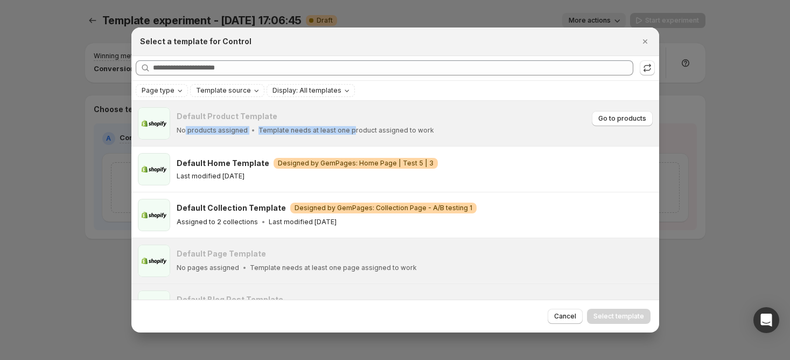
drag, startPoint x: 185, startPoint y: 136, endPoint x: 345, endPoint y: 137, distance: 160.0
click at [345, 137] on div "Default Product Template No products assigned Template needs at least one produ…" at bounding box center [415, 123] width 476 height 32
click at [399, 139] on div "Default Product Template No products assigned Template needs at least one produ…" at bounding box center [415, 123] width 476 height 32
drag, startPoint x: 444, startPoint y: 136, endPoint x: 379, endPoint y: 64, distance: 97.2
click at [176, 131] on div "Default Product Template No products assigned Template needs at least one produ…" at bounding box center [395, 123] width 515 height 32
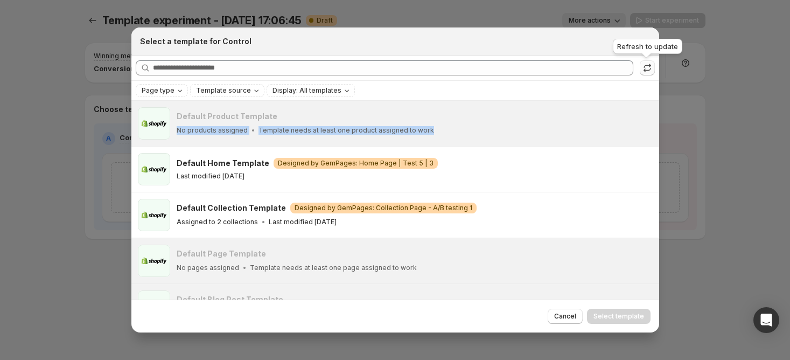
click at [647, 71] on icon ":r11:" at bounding box center [647, 67] width 11 height 11
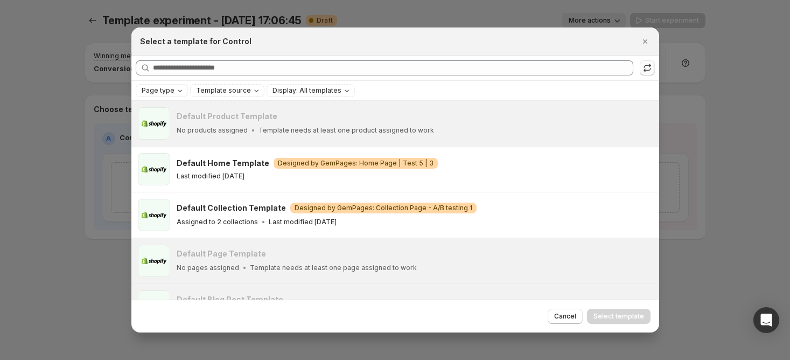
click at [647, 71] on icon ":r11:" at bounding box center [647, 67] width 11 height 11
click at [647, 65] on icon ":r11:" at bounding box center [647, 67] width 11 height 11
click at [641, 43] on icon "Close" at bounding box center [645, 41] width 11 height 11
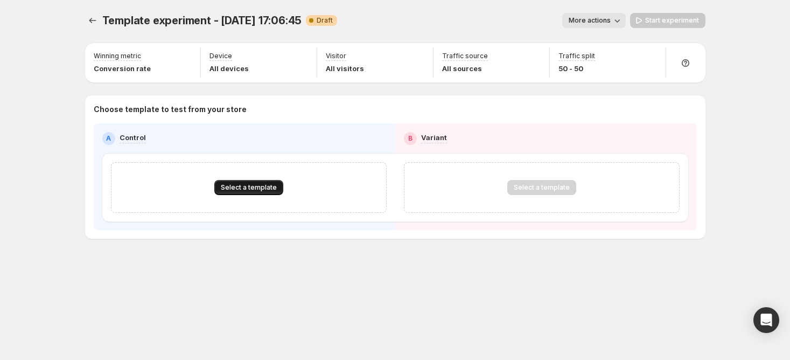
click at [266, 186] on span "Select a template" at bounding box center [249, 187] width 56 height 9
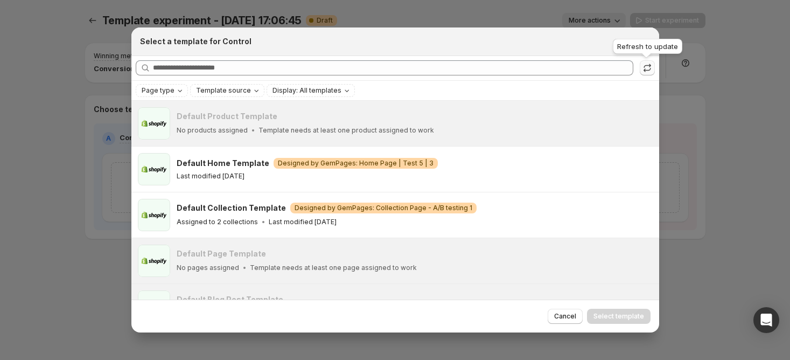
click at [648, 68] on icon ":r11:" at bounding box center [647, 67] width 11 height 11
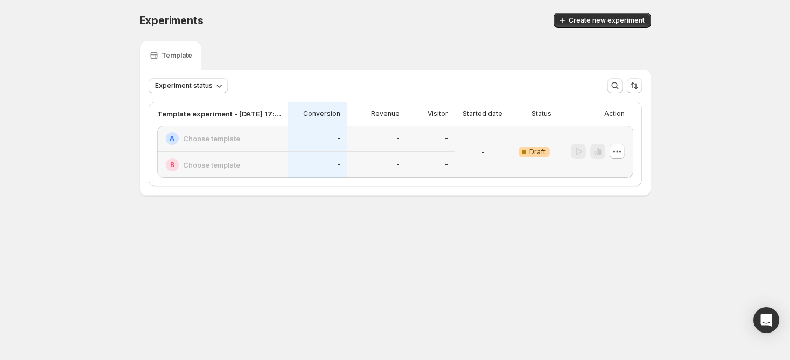
click at [376, 140] on div "-" at bounding box center [376, 138] width 46 height 13
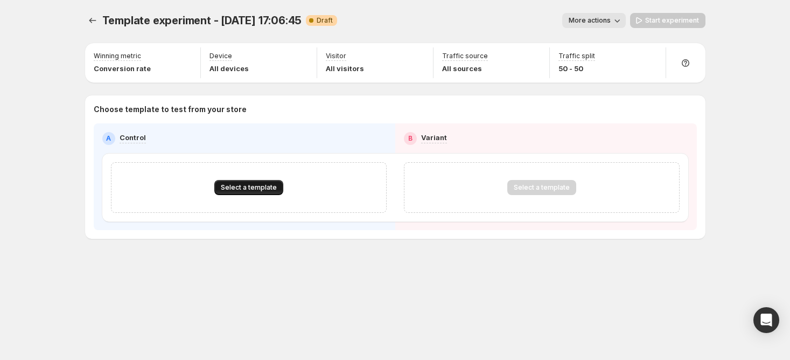
click at [247, 189] on span "Select a template" at bounding box center [249, 187] width 56 height 9
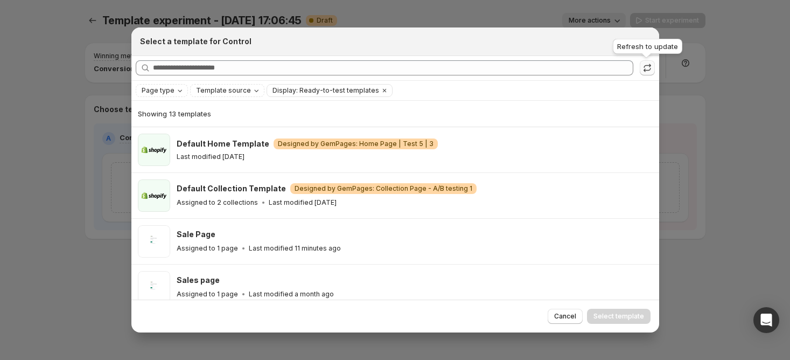
click at [646, 66] on icon ":r11:" at bounding box center [647, 67] width 11 height 11
click at [182, 93] on div "Page type" at bounding box center [163, 90] width 45 height 11
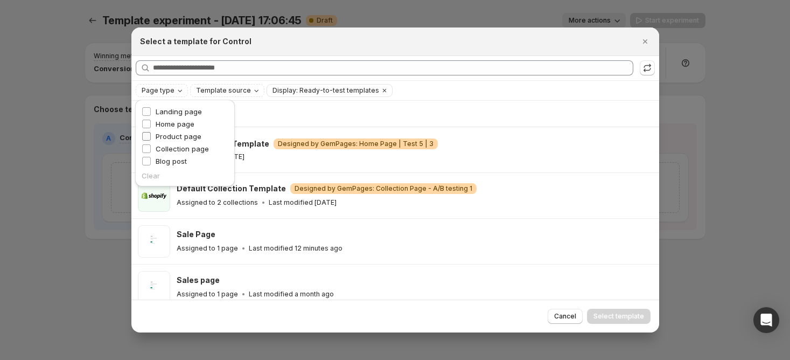
click at [181, 136] on span "Product page" at bounding box center [179, 136] width 46 height 9
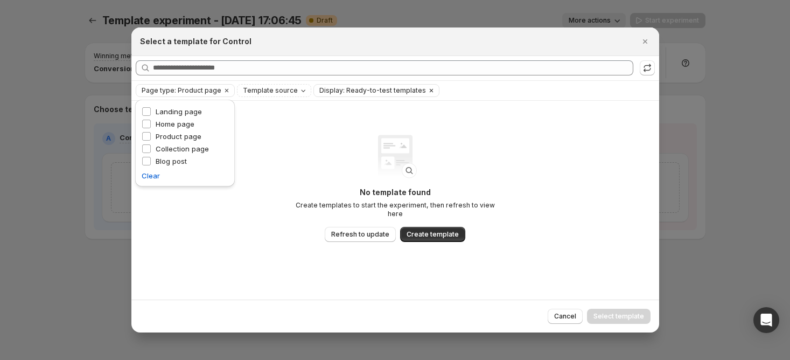
click at [427, 93] on icon "Clear" at bounding box center [431, 90] width 9 height 9
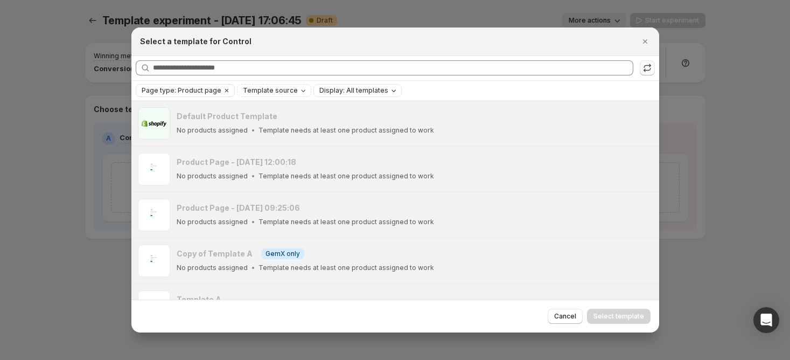
click at [651, 71] on icon ":r11:" at bounding box center [647, 67] width 11 height 11
click at [652, 67] on icon ":r11:" at bounding box center [647, 67] width 11 height 11
click at [649, 68] on icon ":r11:" at bounding box center [647, 67] width 11 height 11
drag, startPoint x: 255, startPoint y: 128, endPoint x: 420, endPoint y: 133, distance: 165.4
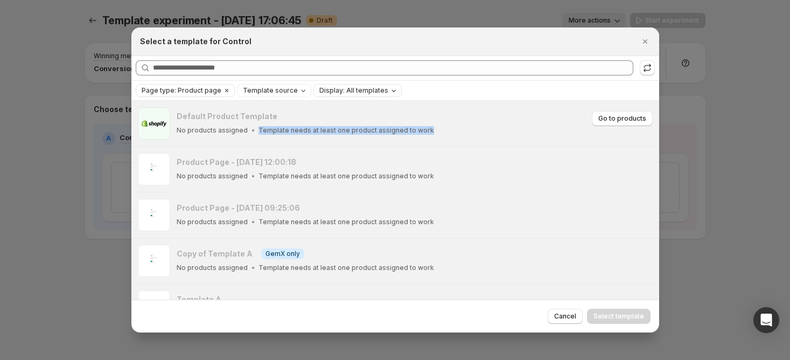
click at [420, 133] on p "Template needs at least one product assigned to work" at bounding box center [347, 130] width 176 height 9
click at [652, 69] on button ":r11:" at bounding box center [647, 67] width 15 height 15
click at [651, 42] on button "Close" at bounding box center [645, 41] width 15 height 15
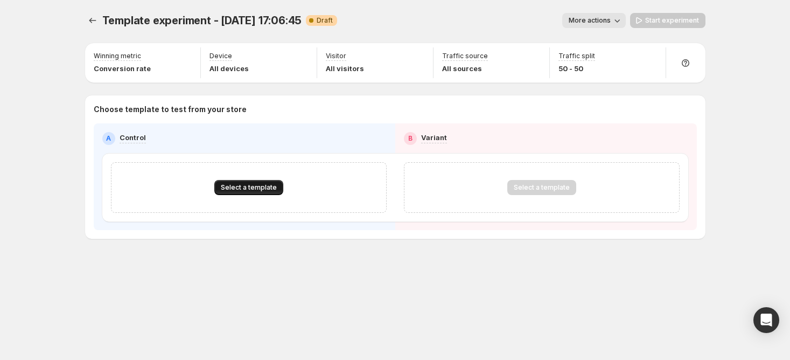
click at [254, 182] on button "Select a template" at bounding box center [248, 187] width 69 height 15
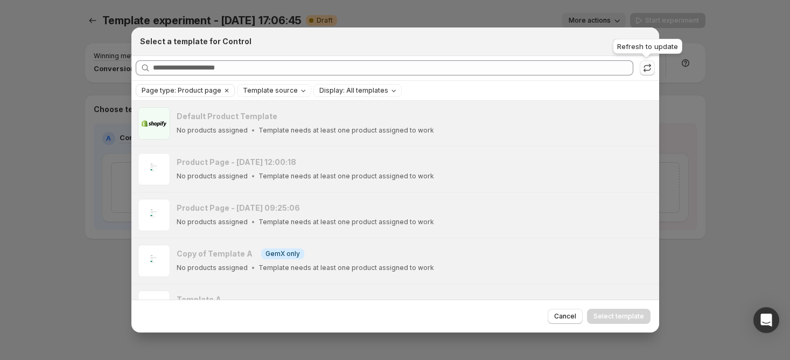
click at [646, 67] on icon ":r11:" at bounding box center [647, 67] width 11 height 11
click at [646, 75] on button ":r11:" at bounding box center [647, 67] width 15 height 15
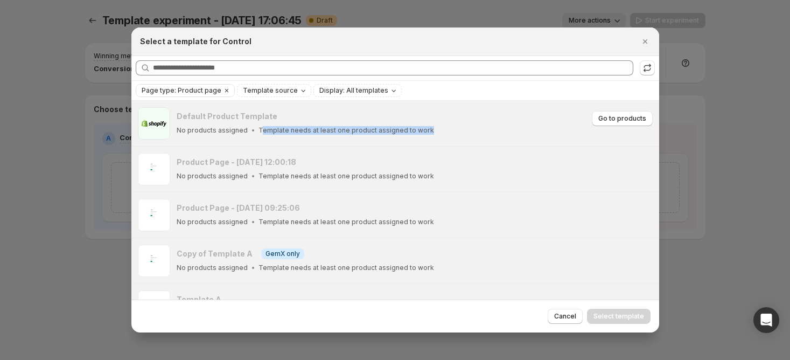
drag, startPoint x: 259, startPoint y: 132, endPoint x: 422, endPoint y: 140, distance: 163.9
click at [422, 140] on div "Default Product Template No products assigned Template needs at least one produ…" at bounding box center [395, 123] width 528 height 45
click at [645, 71] on icon ":r11:" at bounding box center [647, 67] width 11 height 11
drag, startPoint x: 250, startPoint y: 131, endPoint x: 423, endPoint y: 136, distance: 172.4
click at [423, 136] on div "Default Product Template No products assigned Template needs at least one produ…" at bounding box center [415, 123] width 476 height 32
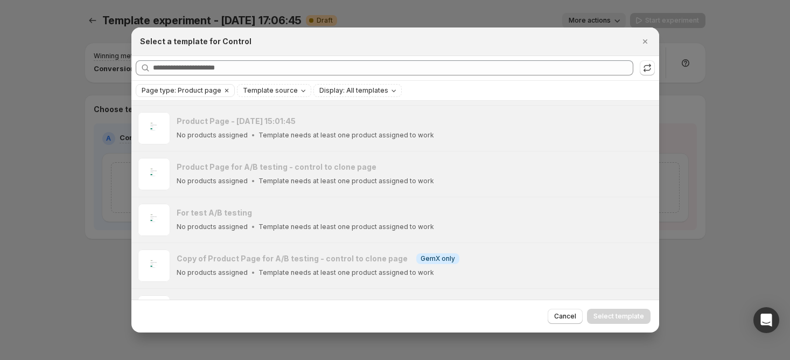
scroll to position [363, 0]
click at [645, 40] on icon "Close" at bounding box center [645, 41] width 11 height 11
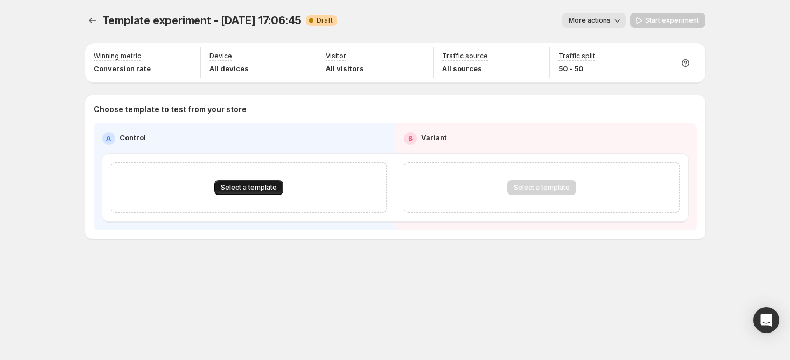
click at [256, 187] on span "Select a template" at bounding box center [249, 187] width 56 height 9
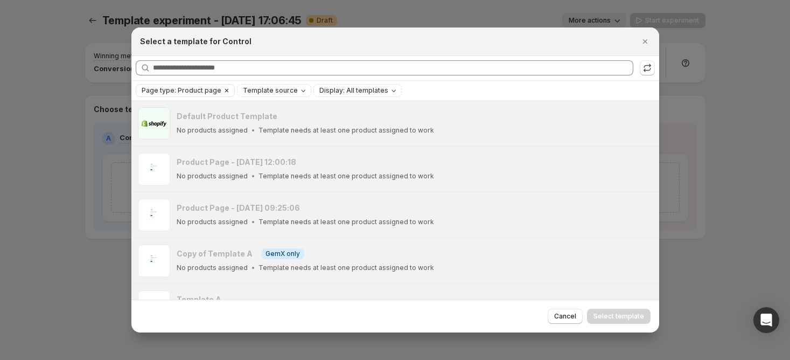
click at [225, 90] on icon "Clear" at bounding box center [226, 90] width 9 height 9
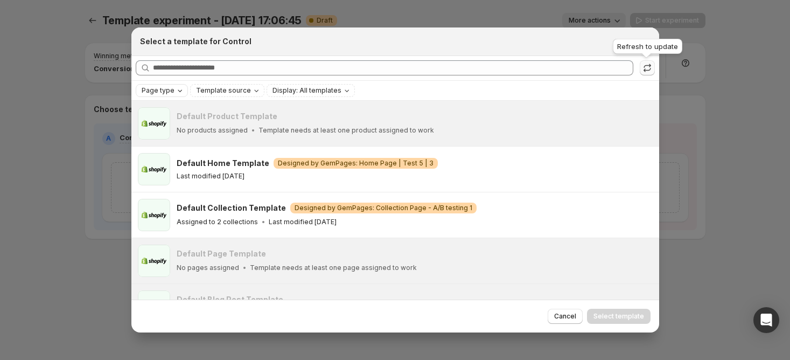
click at [645, 66] on icon ":r11:" at bounding box center [647, 67] width 11 height 11
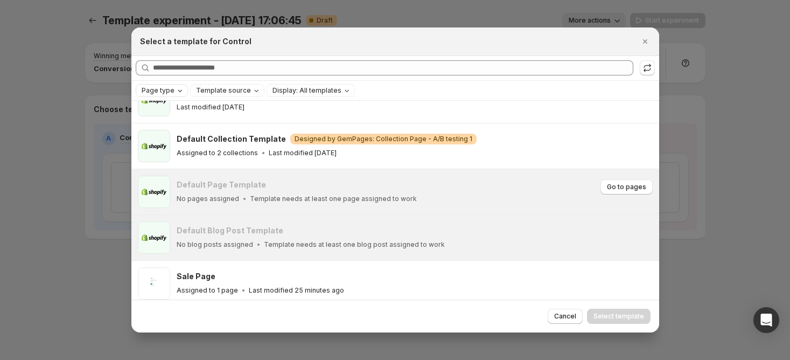
scroll to position [0, 0]
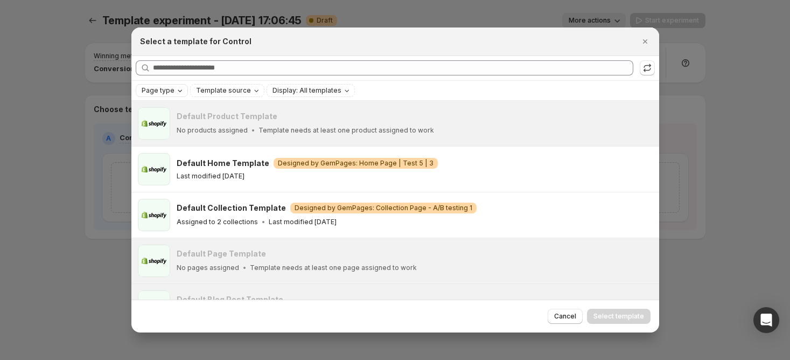
click at [161, 94] on span "Page type" at bounding box center [158, 90] width 33 height 9
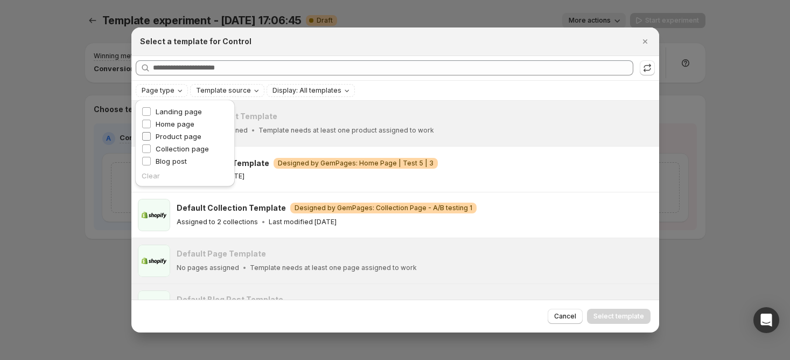
click at [185, 136] on span "Product page" at bounding box center [179, 136] width 46 height 9
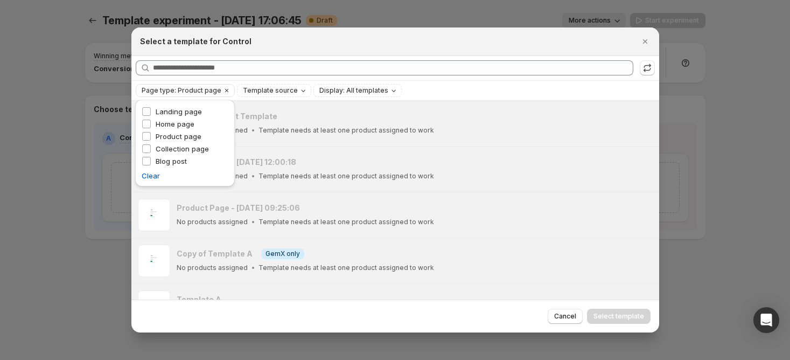
click at [588, 46] on div "Select a template for Control" at bounding box center [385, 41] width 491 height 11
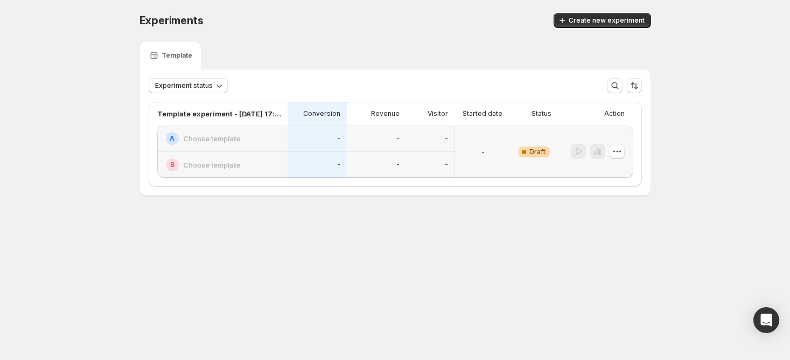
click at [39, 136] on div "Experiments. This page is ready Experiments Create new experiment Template Expe…" at bounding box center [395, 127] width 790 height 254
click at [624, 155] on button "button" at bounding box center [617, 151] width 15 height 15
click at [602, 233] on span "Delete" at bounding box center [624, 228] width 52 height 11
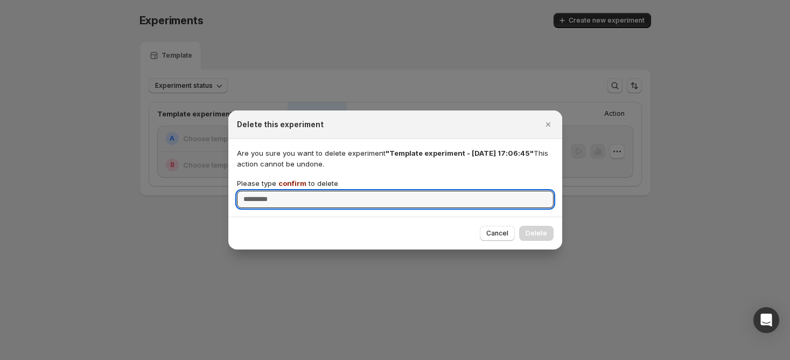
click at [283, 185] on span "confirm" at bounding box center [292, 183] width 28 height 9
click at [283, 191] on input "Please type confirm to delete" at bounding box center [395, 199] width 317 height 17
click at [283, 185] on span "confirm" at bounding box center [292, 183] width 28 height 9
click at [283, 191] on input "Please type confirm to delete" at bounding box center [395, 199] width 317 height 17
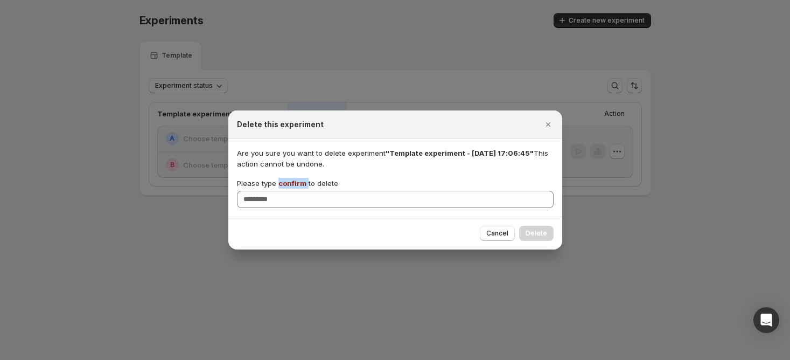
copy p "confirm"
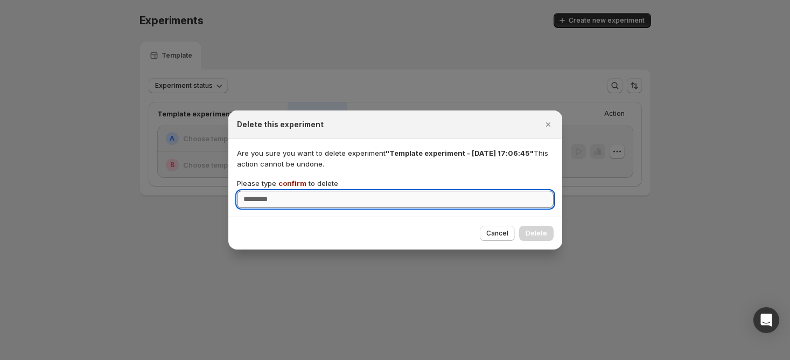
click at [262, 207] on input "Please type confirm to delete" at bounding box center [395, 199] width 317 height 17
paste input "*******"
type input "*******"
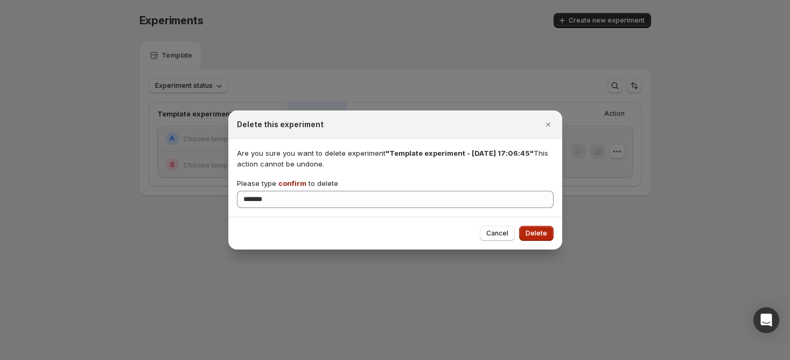
click at [528, 233] on span "Delete" at bounding box center [537, 233] width 22 height 9
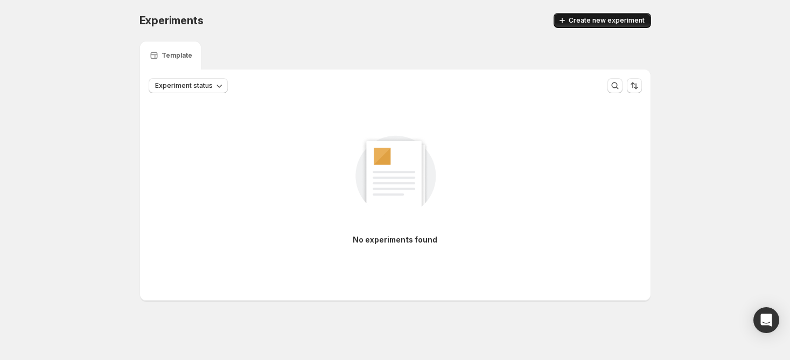
click at [611, 19] on span "Create new experiment" at bounding box center [607, 20] width 76 height 9
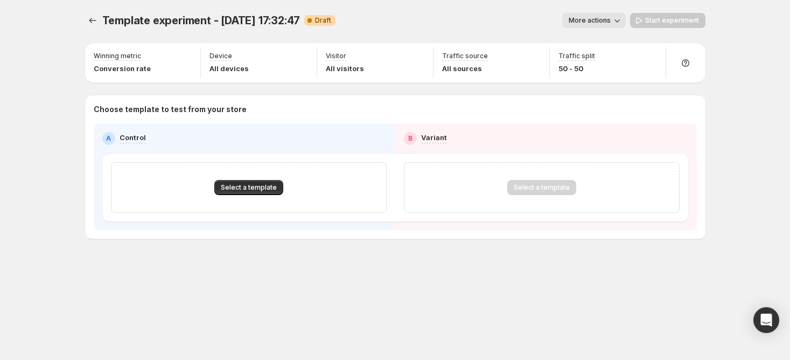
click at [247, 196] on div "Select a template" at bounding box center [249, 187] width 276 height 51
click at [250, 194] on button "Select a template" at bounding box center [248, 187] width 69 height 15
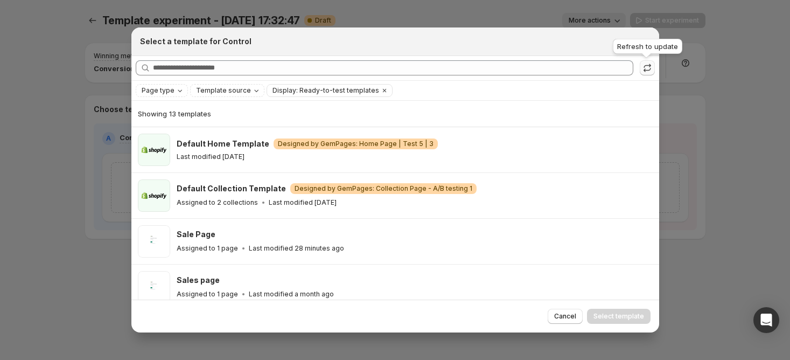
click at [644, 72] on icon ":r82:" at bounding box center [647, 67] width 11 height 11
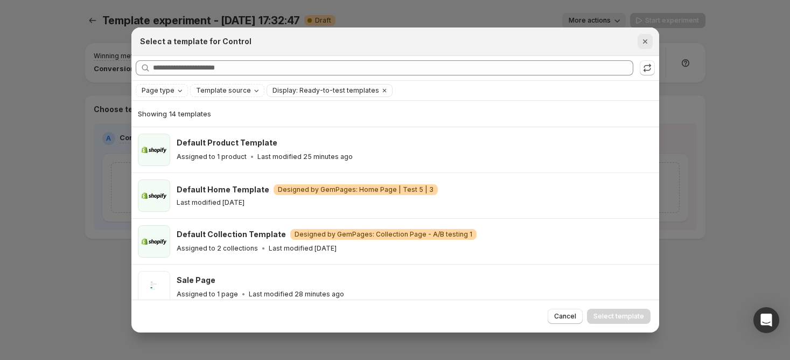
click at [648, 39] on icon "Close" at bounding box center [645, 41] width 11 height 11
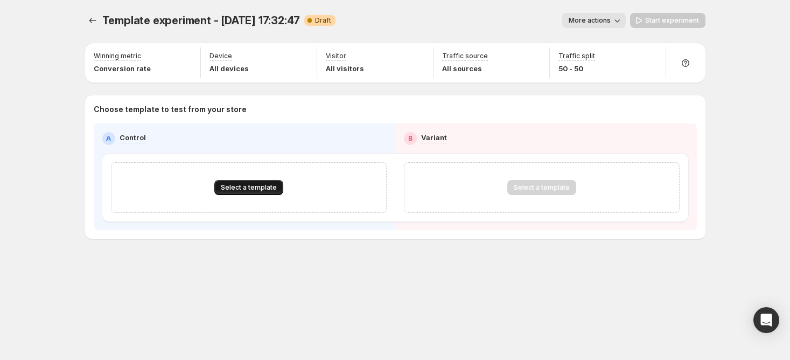
click at [262, 187] on span "Select a template" at bounding box center [249, 187] width 56 height 9
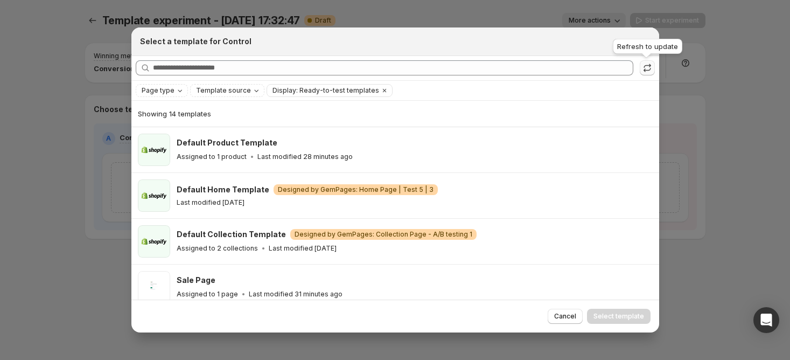
click at [650, 70] on icon ":r82:" at bounding box center [647, 67] width 11 height 11
click at [651, 68] on icon ":r82:" at bounding box center [647, 67] width 11 height 11
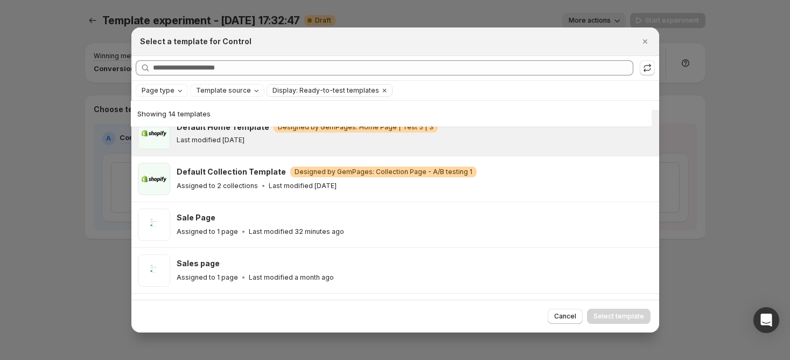
scroll to position [61, 0]
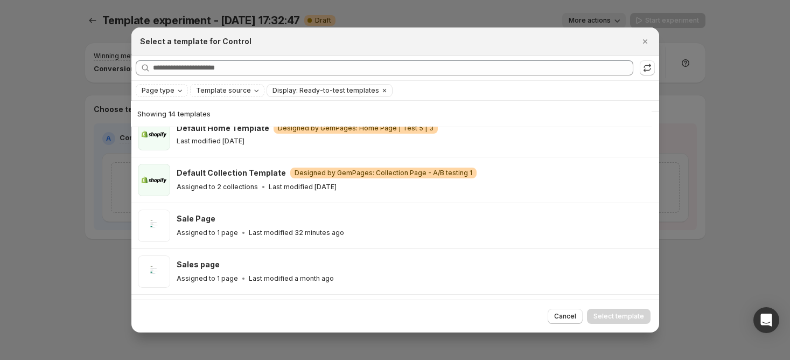
click at [161, 98] on div "Page type Template source Display: Ready-to-test templates Clear all" at bounding box center [395, 90] width 528 height 19
click at [168, 93] on span "Page type" at bounding box center [158, 90] width 33 height 9
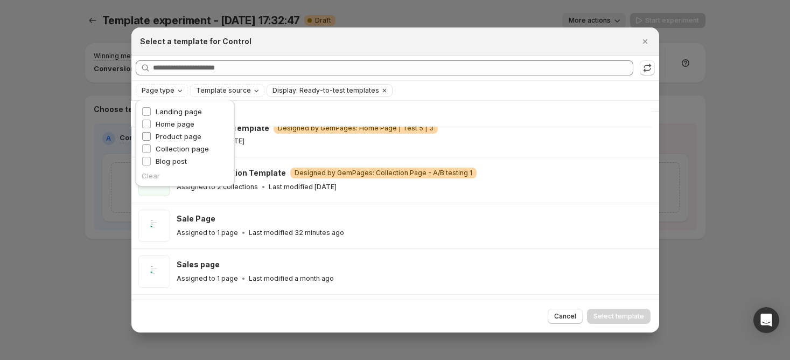
click at [190, 137] on span "Product page" at bounding box center [179, 136] width 46 height 9
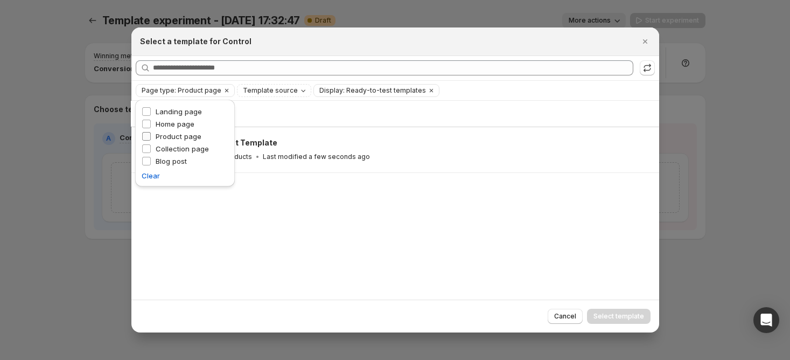
scroll to position [0, 0]
click at [484, 205] on div "Showing 1 template Default Product Template Assigned to 2 products Last modifie…" at bounding box center [395, 200] width 528 height 199
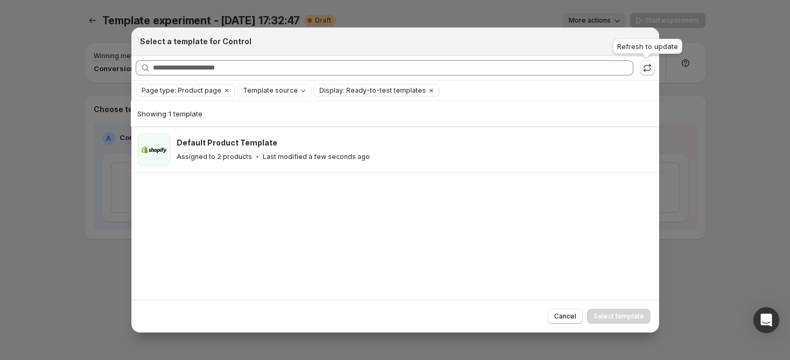
click at [651, 69] on icon ":r82:" at bounding box center [647, 67] width 11 height 11
click at [643, 43] on icon "Close" at bounding box center [645, 41] width 4 height 4
